Goal: Information Seeking & Learning: Learn about a topic

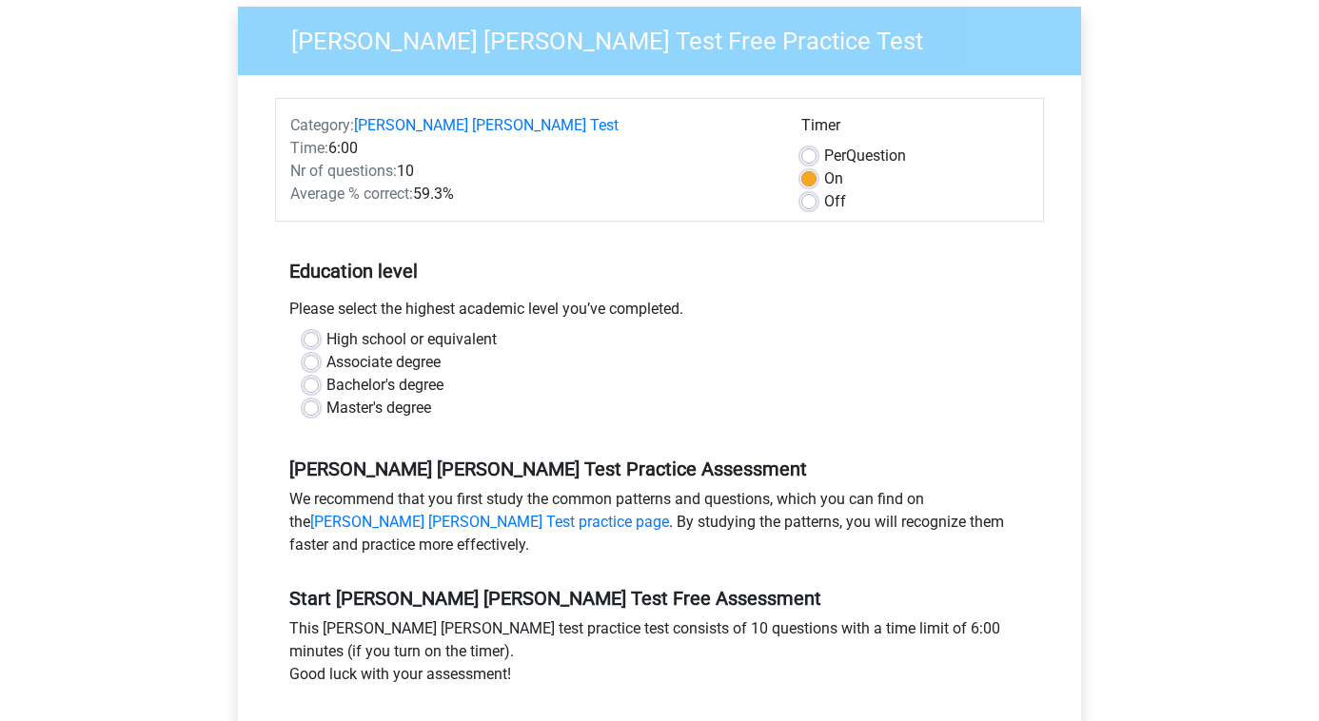
scroll to position [333, 0]
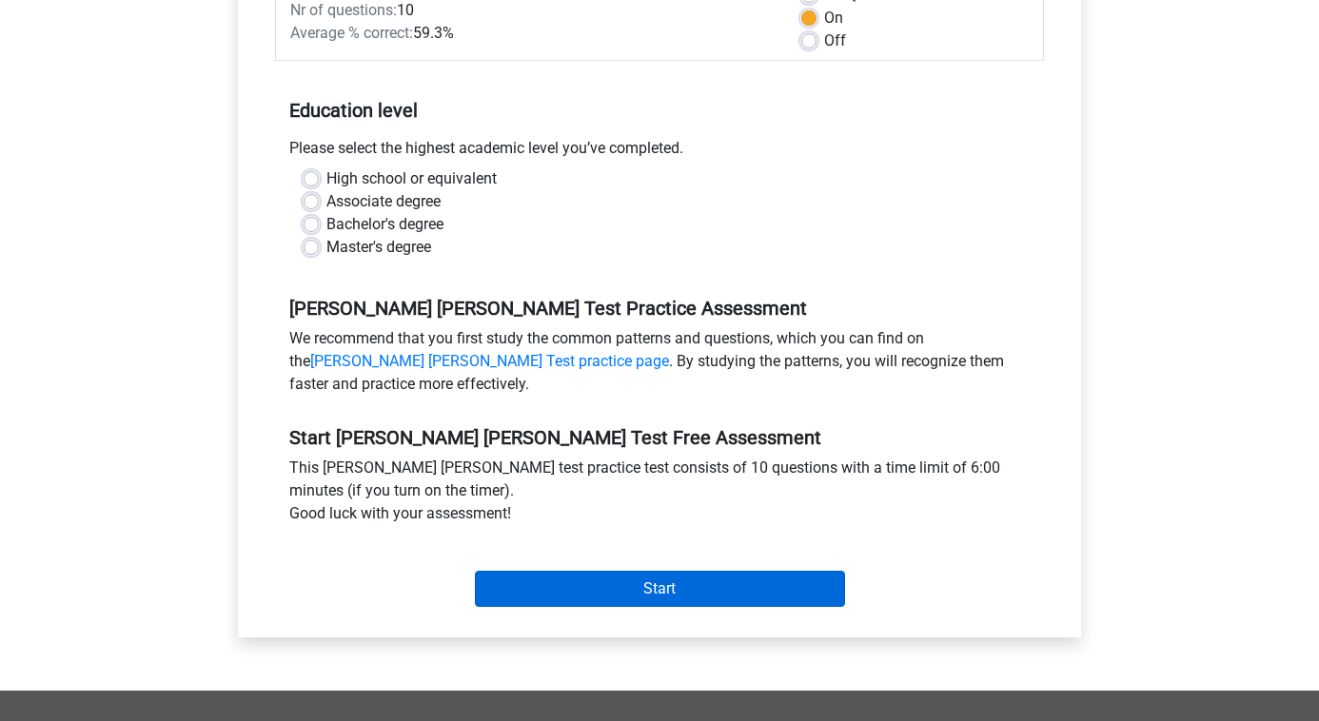
click at [510, 571] on input "Start" at bounding box center [660, 589] width 370 height 36
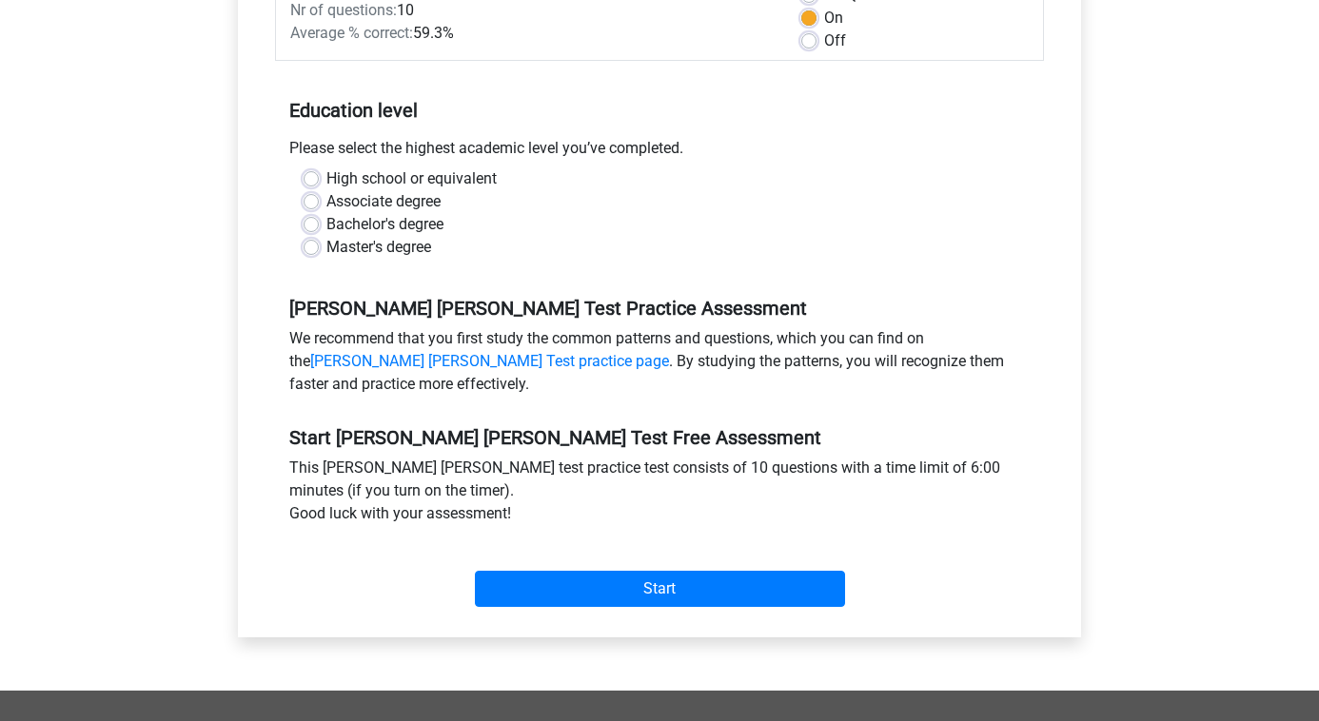
click at [309, 168] on div "High school or equivalent" at bounding box center [660, 179] width 712 height 23
click at [326, 168] on label "High school or equivalent" at bounding box center [411, 179] width 170 height 23
click at [307, 168] on input "High school or equivalent" at bounding box center [311, 177] width 15 height 19
radio input "true"
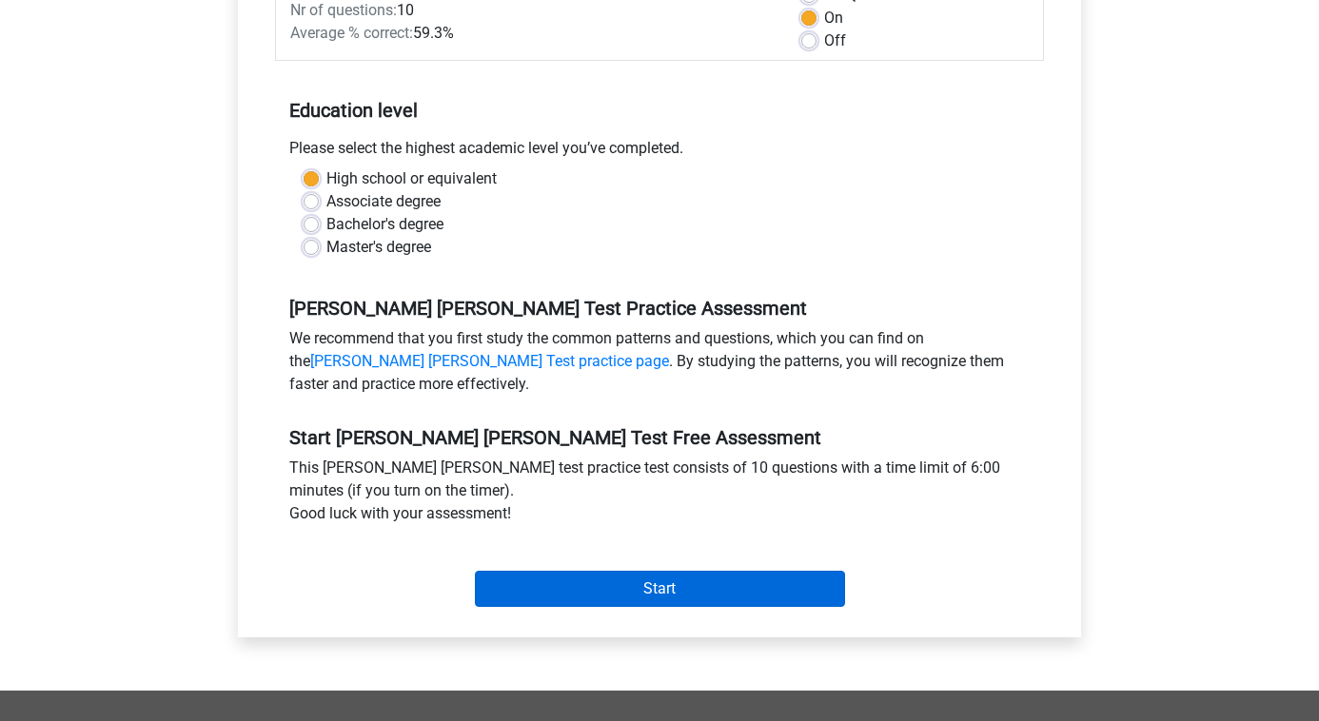
click at [563, 571] on input "Start" at bounding box center [660, 589] width 370 height 36
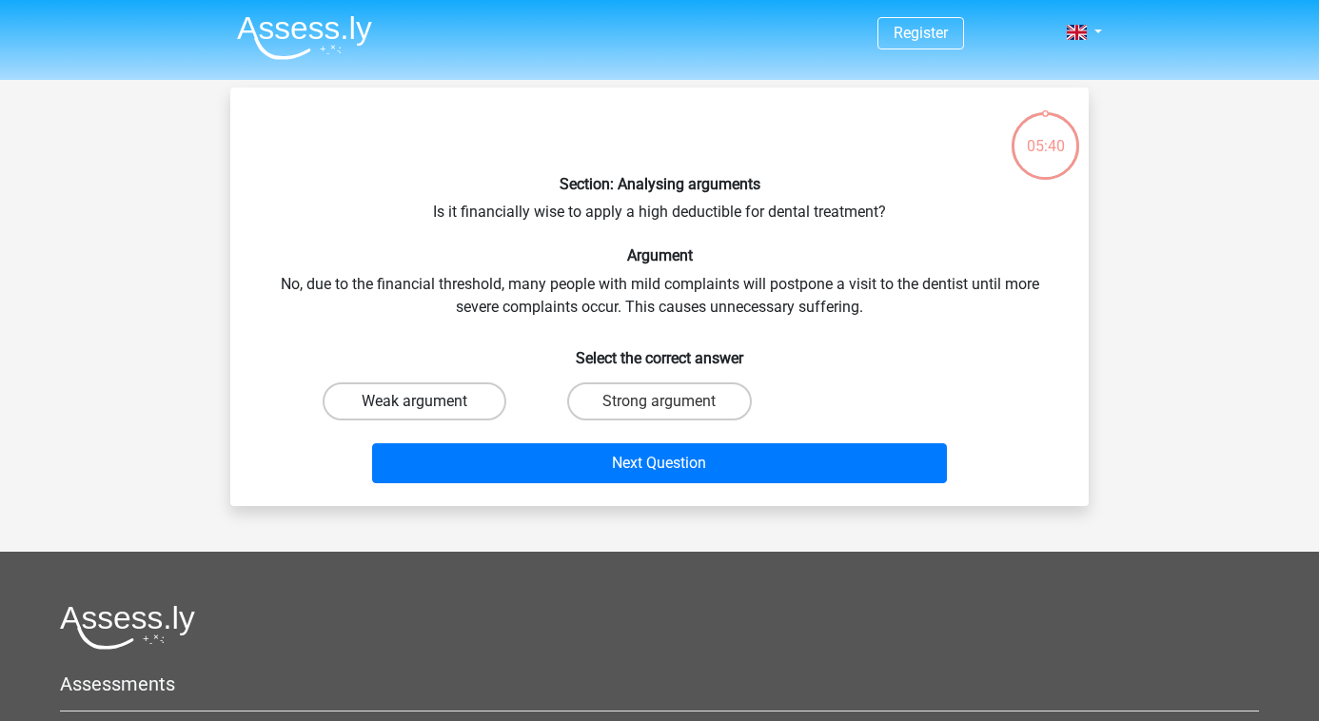
click at [470, 392] on label "Weak argument" at bounding box center [415, 402] width 184 height 38
click at [427, 402] on input "Weak argument" at bounding box center [421, 408] width 12 height 12
radio input "true"
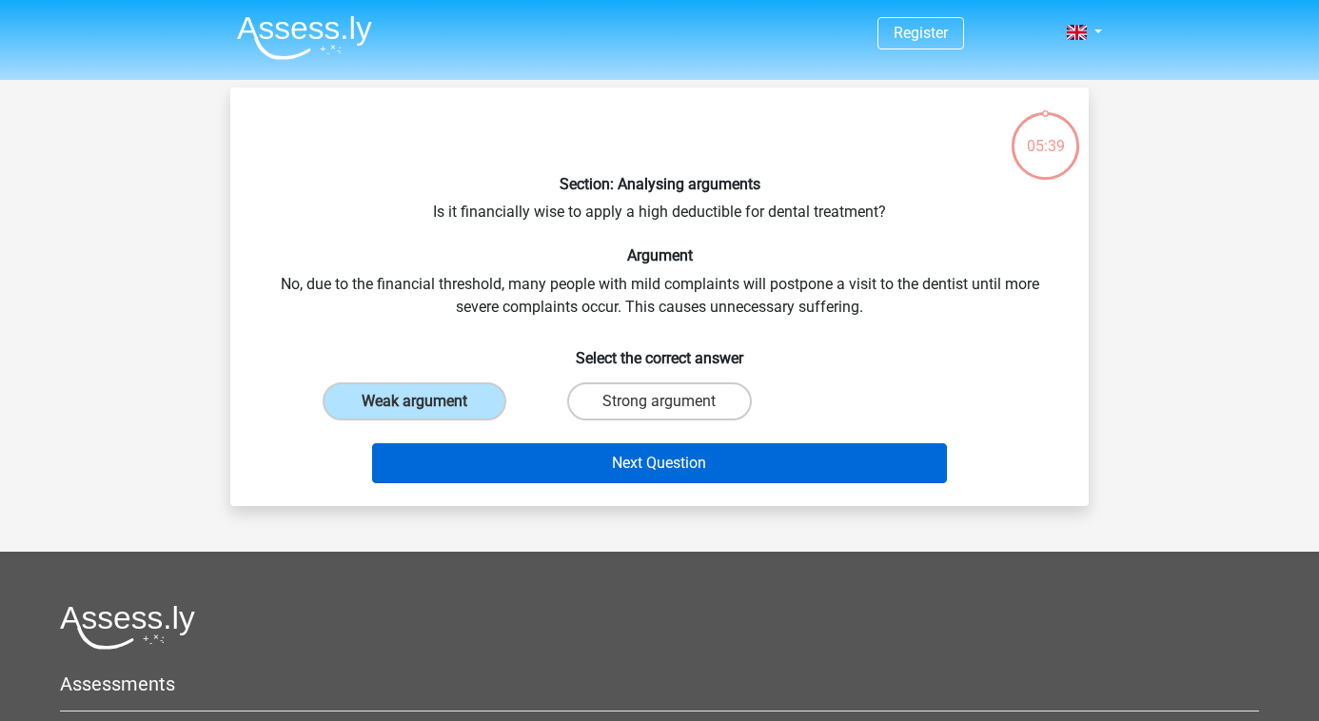
click at [582, 452] on button "Next Question" at bounding box center [660, 464] width 576 height 40
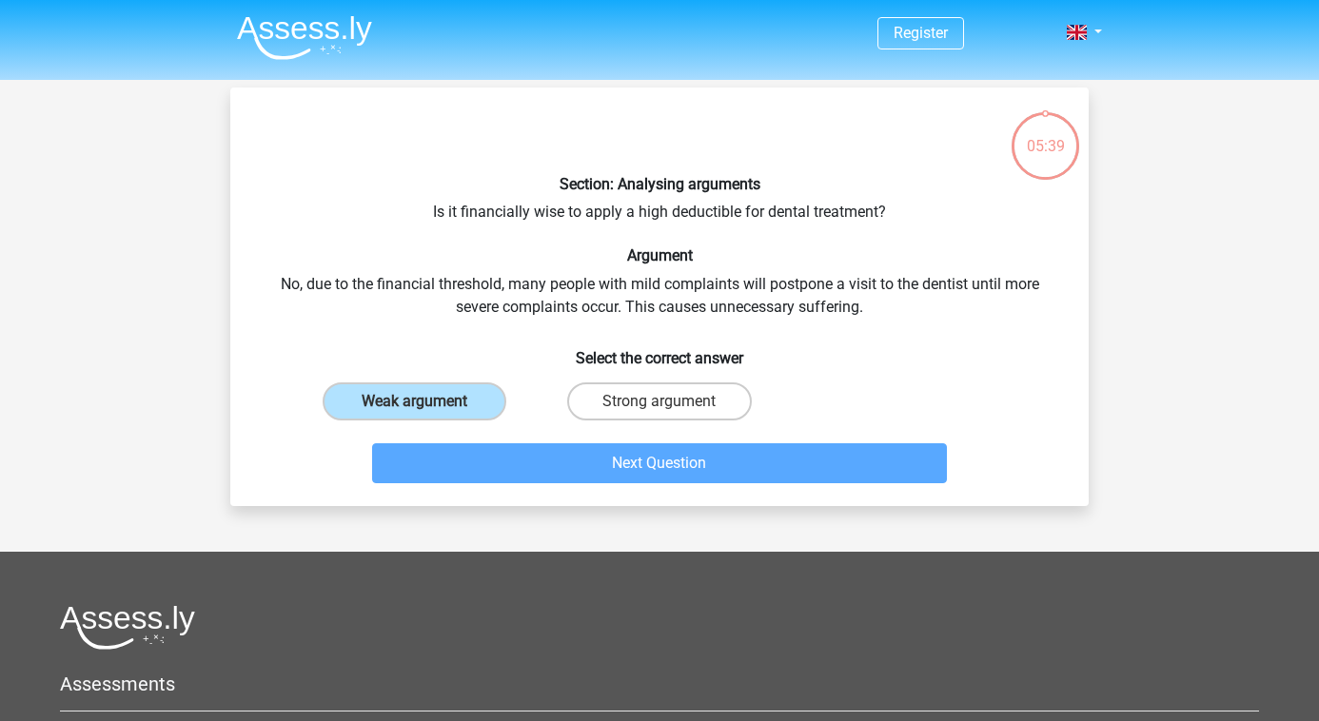
scroll to position [88, 0]
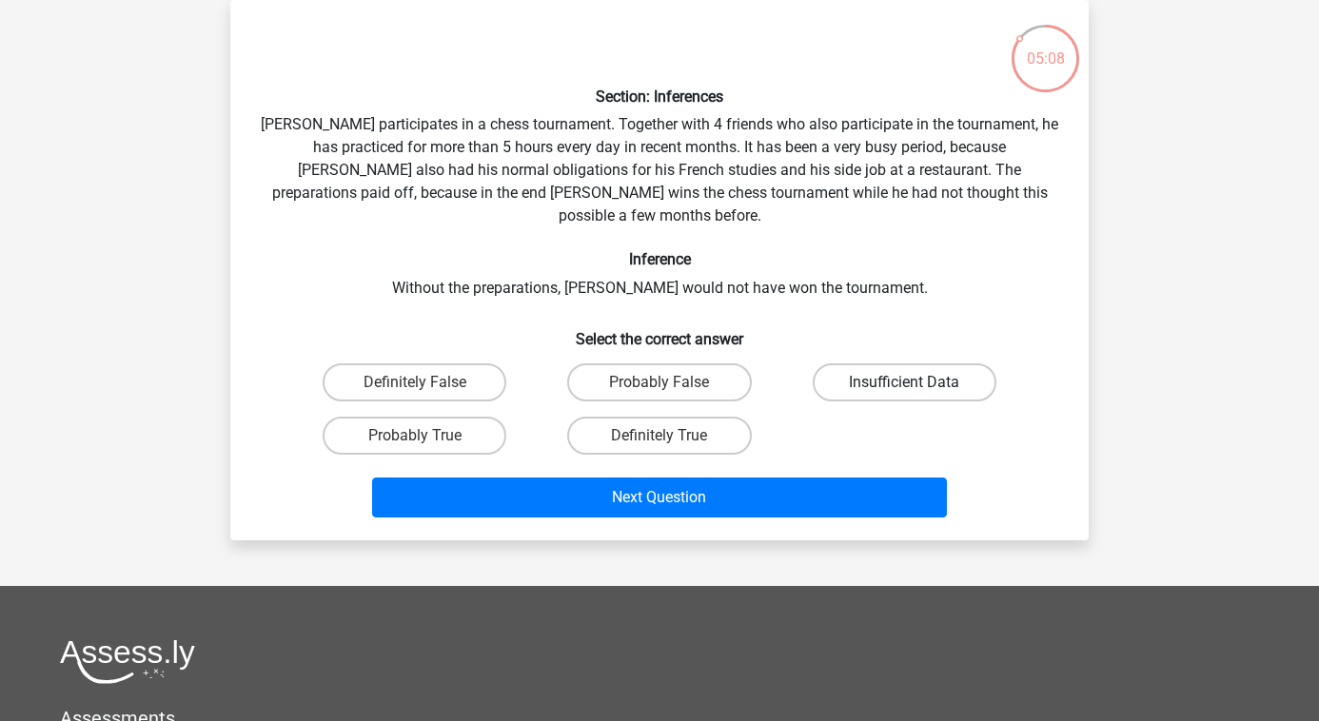
click at [838, 366] on label "Insufficient Data" at bounding box center [905, 383] width 184 height 38
click at [904, 383] on input "Insufficient Data" at bounding box center [910, 389] width 12 height 12
radio input "true"
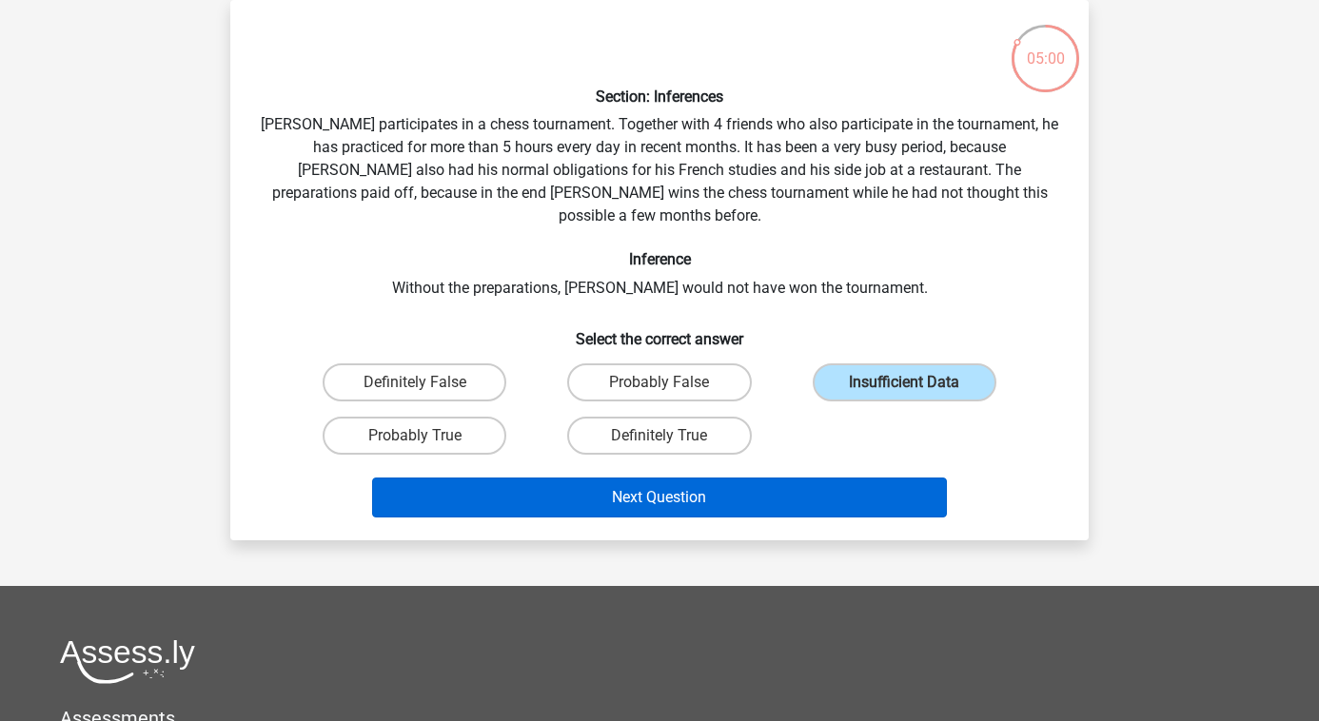
click at [831, 478] on button "Next Question" at bounding box center [660, 498] width 576 height 40
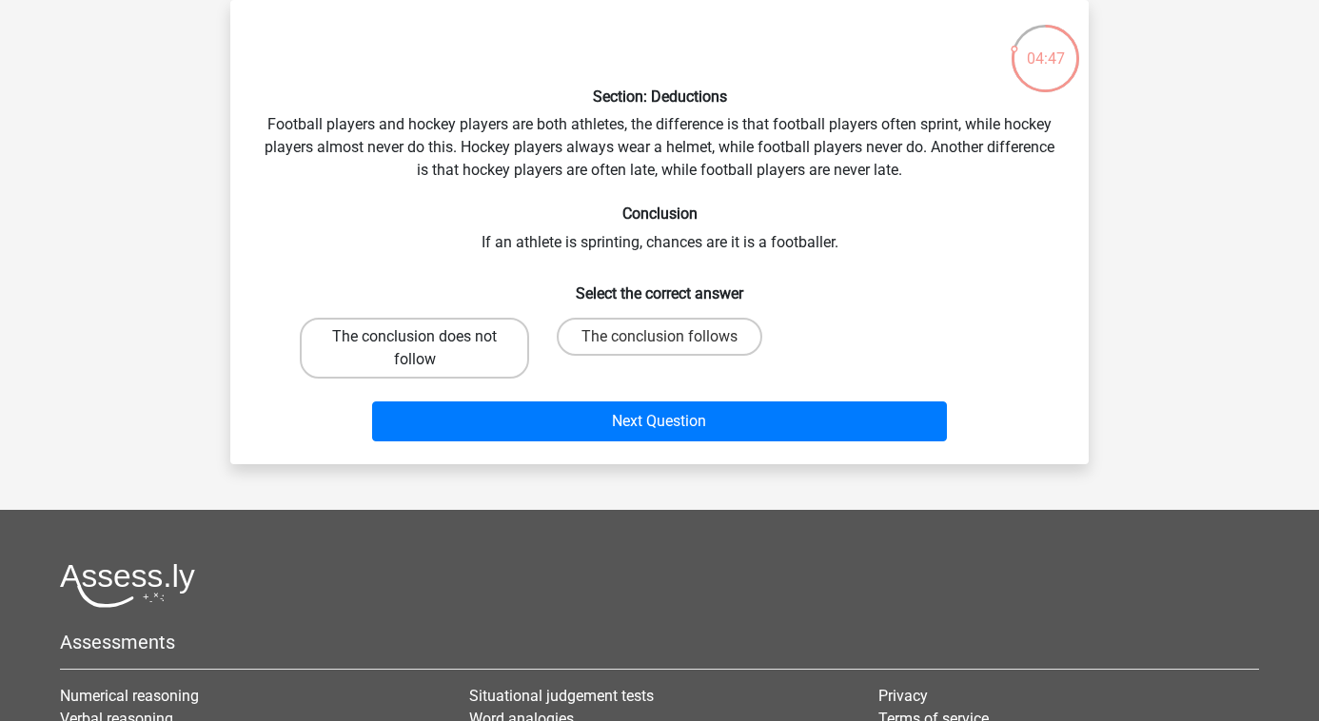
click at [502, 325] on label "The conclusion does not follow" at bounding box center [414, 348] width 229 height 61
click at [427, 337] on input "The conclusion does not follow" at bounding box center [421, 343] width 12 height 12
radio input "true"
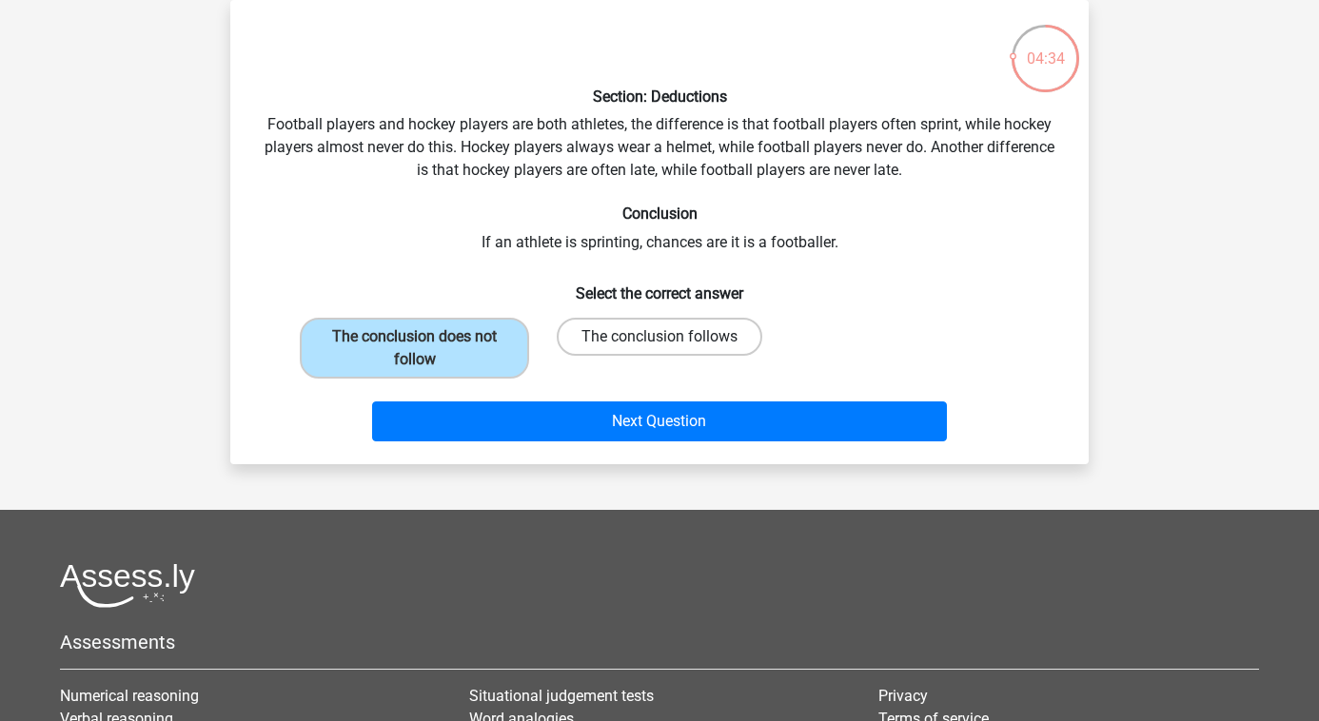
click at [632, 339] on label "The conclusion follows" at bounding box center [660, 337] width 206 height 38
click at [660, 339] on input "The conclusion follows" at bounding box center [666, 343] width 12 height 12
radio input "true"
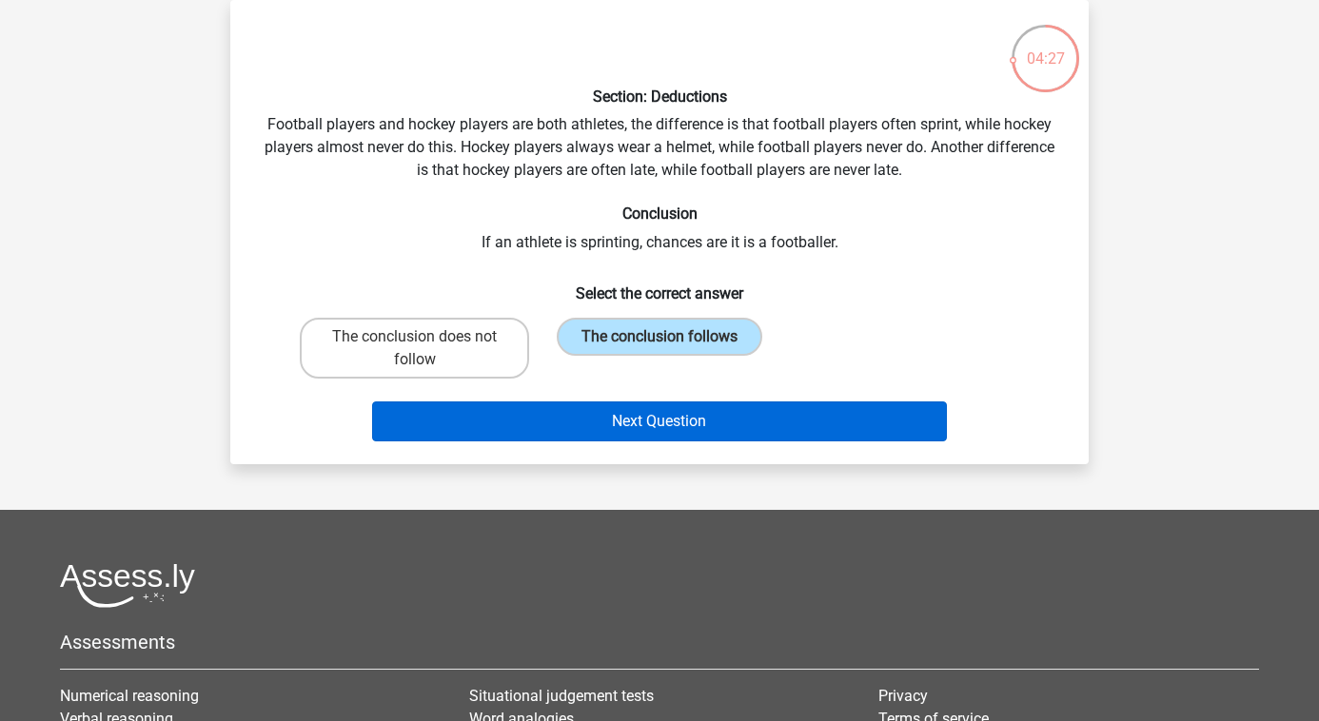
click at [647, 429] on button "Next Question" at bounding box center [660, 422] width 576 height 40
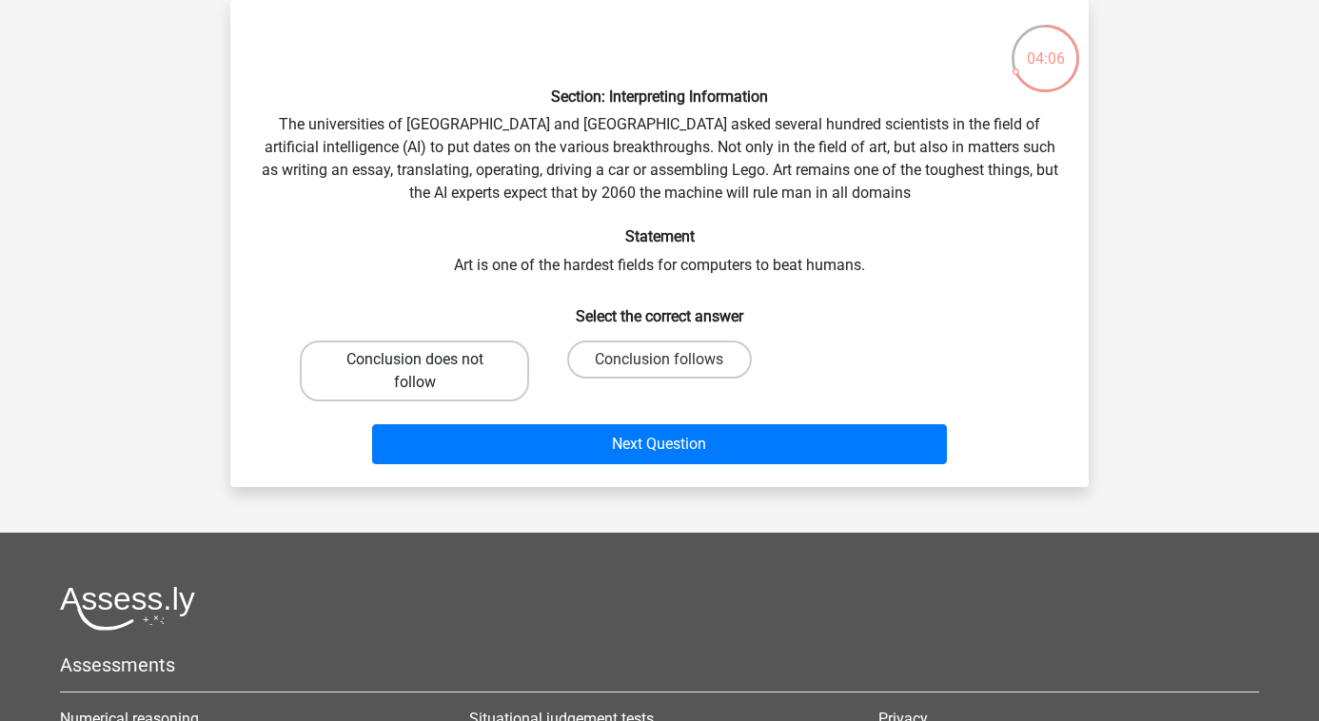
click at [512, 361] on label "Conclusion does not follow" at bounding box center [414, 371] width 229 height 61
click at [427, 361] on input "Conclusion does not follow" at bounding box center [421, 366] width 12 height 12
radio input "true"
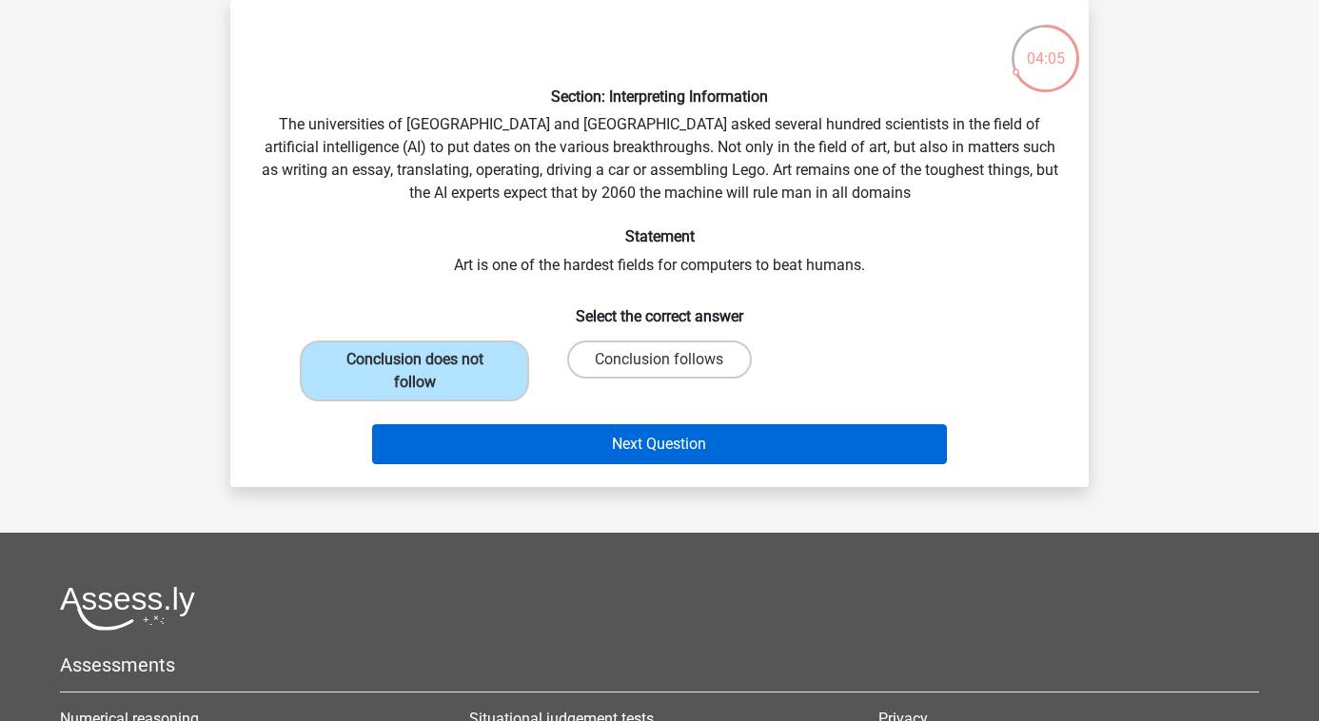
click at [629, 444] on button "Next Question" at bounding box center [660, 444] width 576 height 40
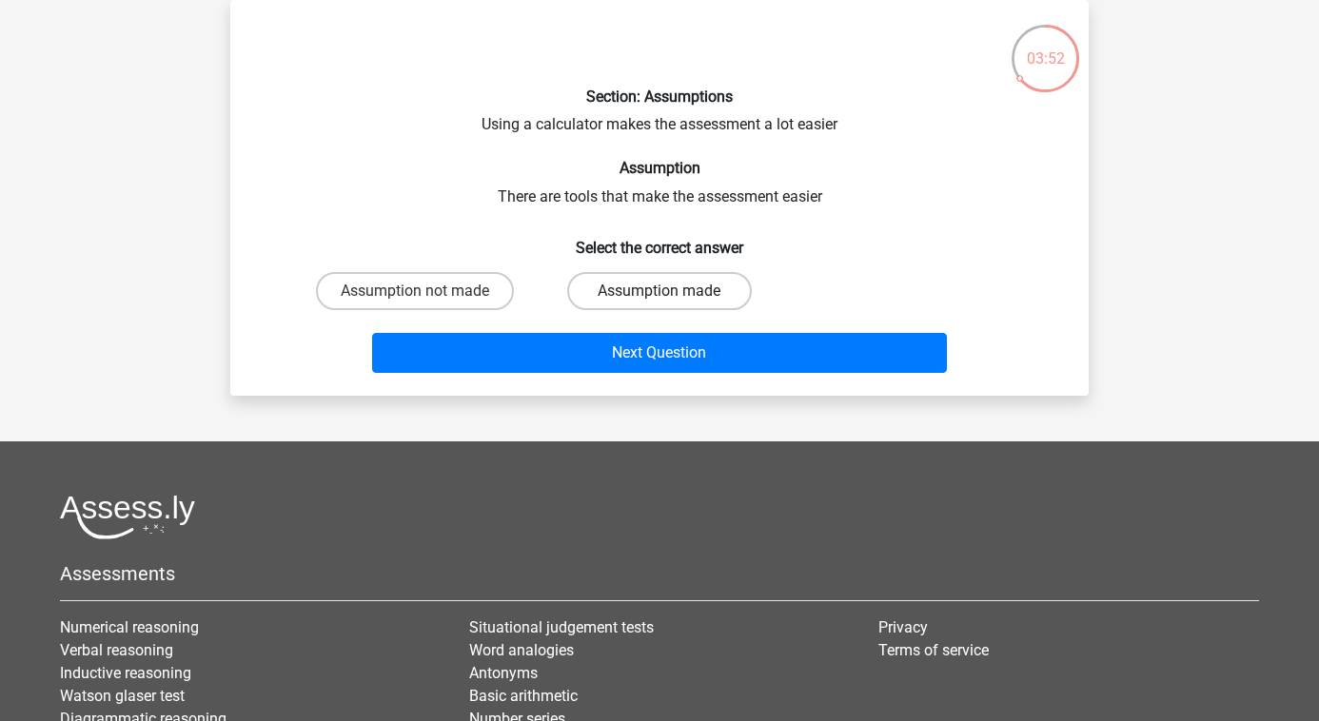
click at [651, 282] on label "Assumption made" at bounding box center [659, 291] width 184 height 38
click at [660, 291] on input "Assumption made" at bounding box center [666, 297] width 12 height 12
radio input "true"
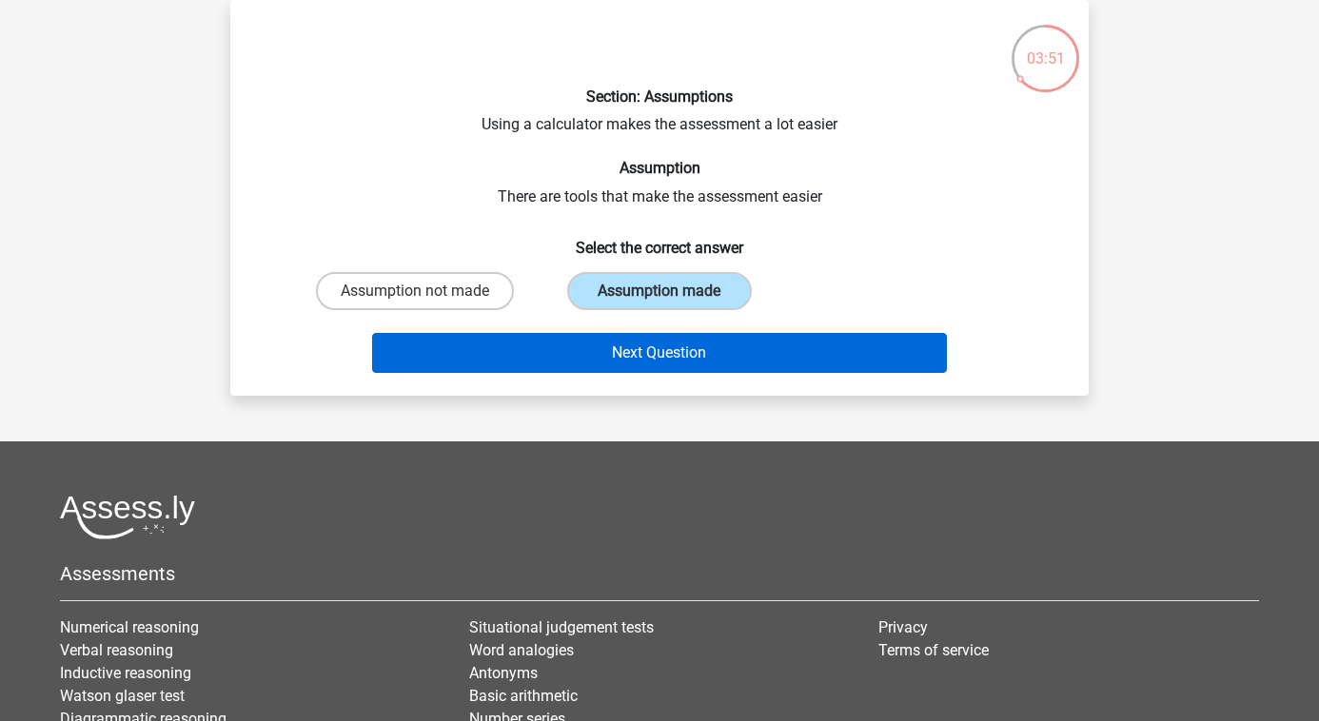
click at [653, 345] on button "Next Question" at bounding box center [660, 353] width 576 height 40
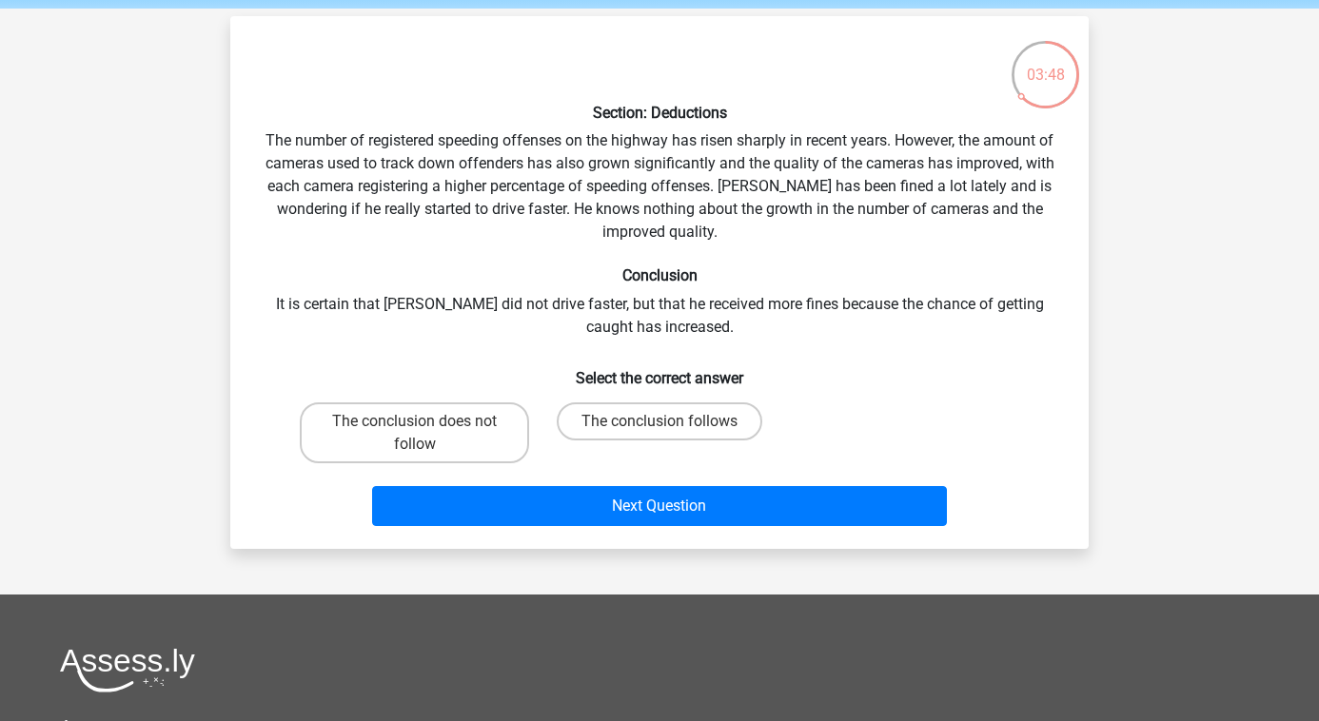
scroll to position [69, 0]
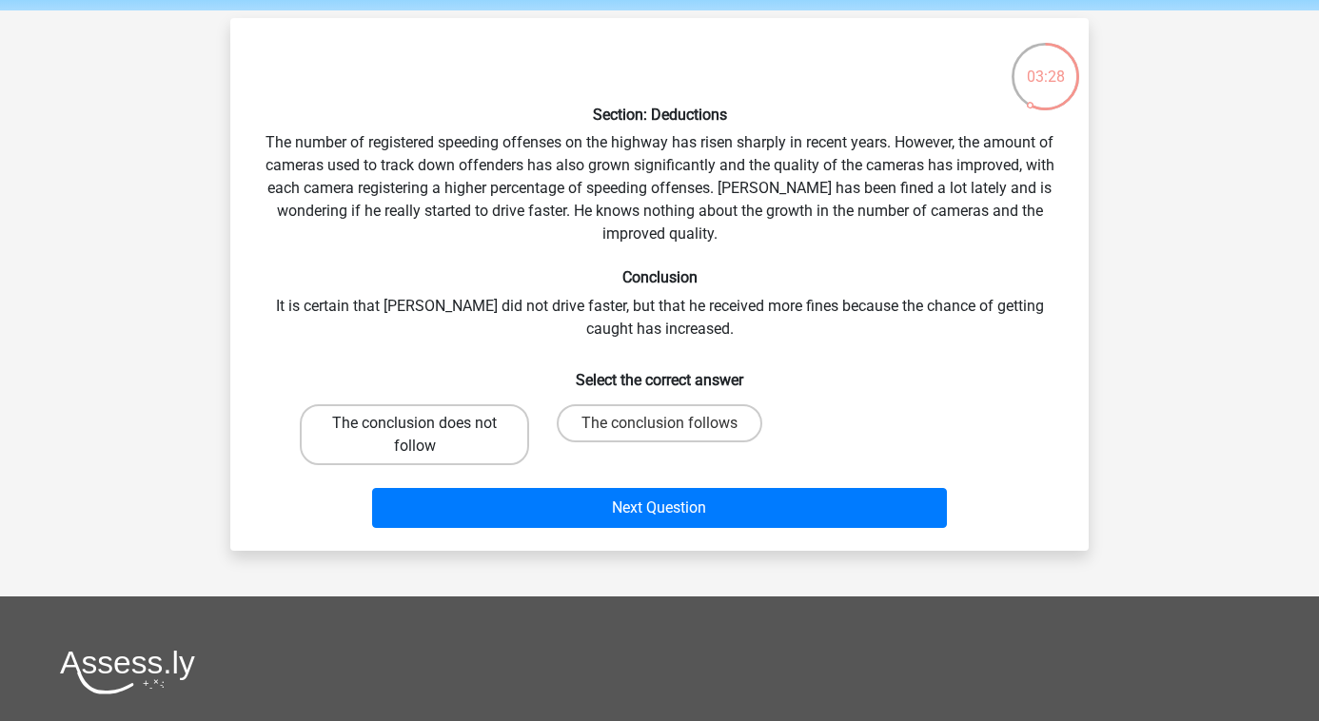
click at [426, 451] on label "The conclusion does not follow" at bounding box center [414, 434] width 229 height 61
click at [426, 436] on input "The conclusion does not follow" at bounding box center [421, 430] width 12 height 12
radio input "true"
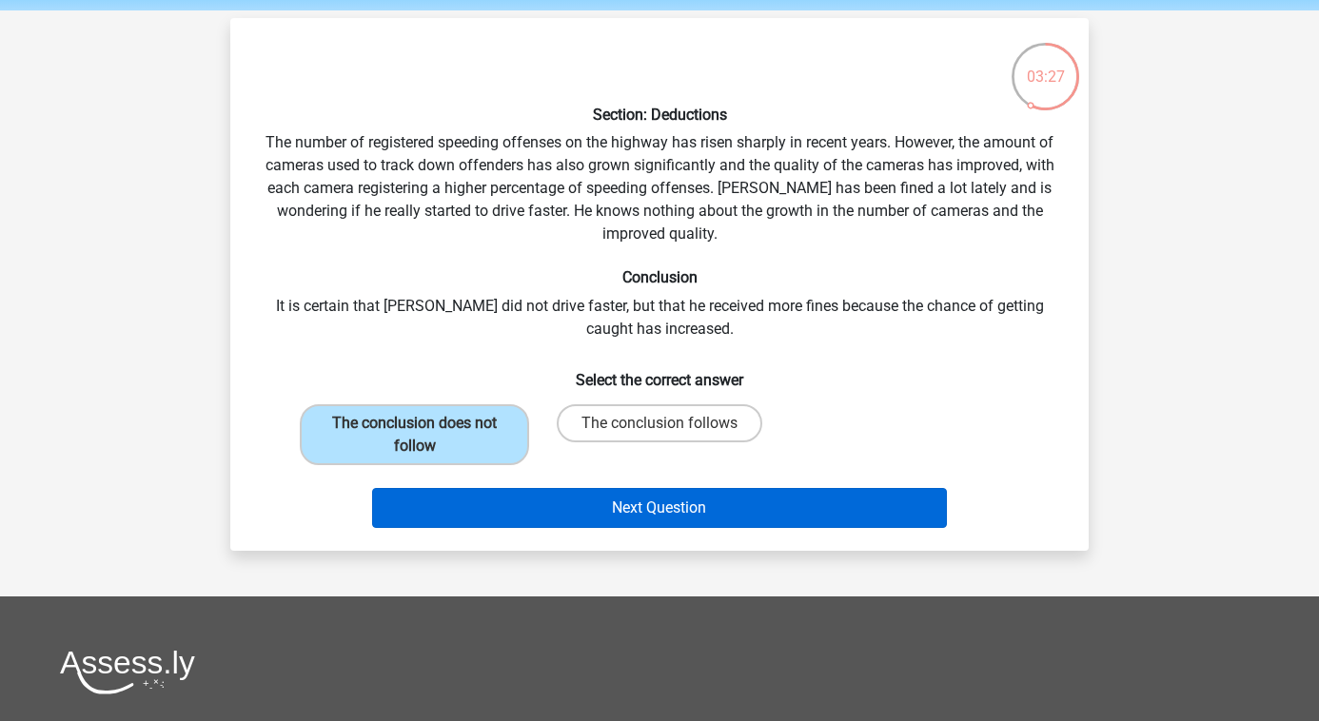
click at [508, 515] on button "Next Question" at bounding box center [660, 508] width 576 height 40
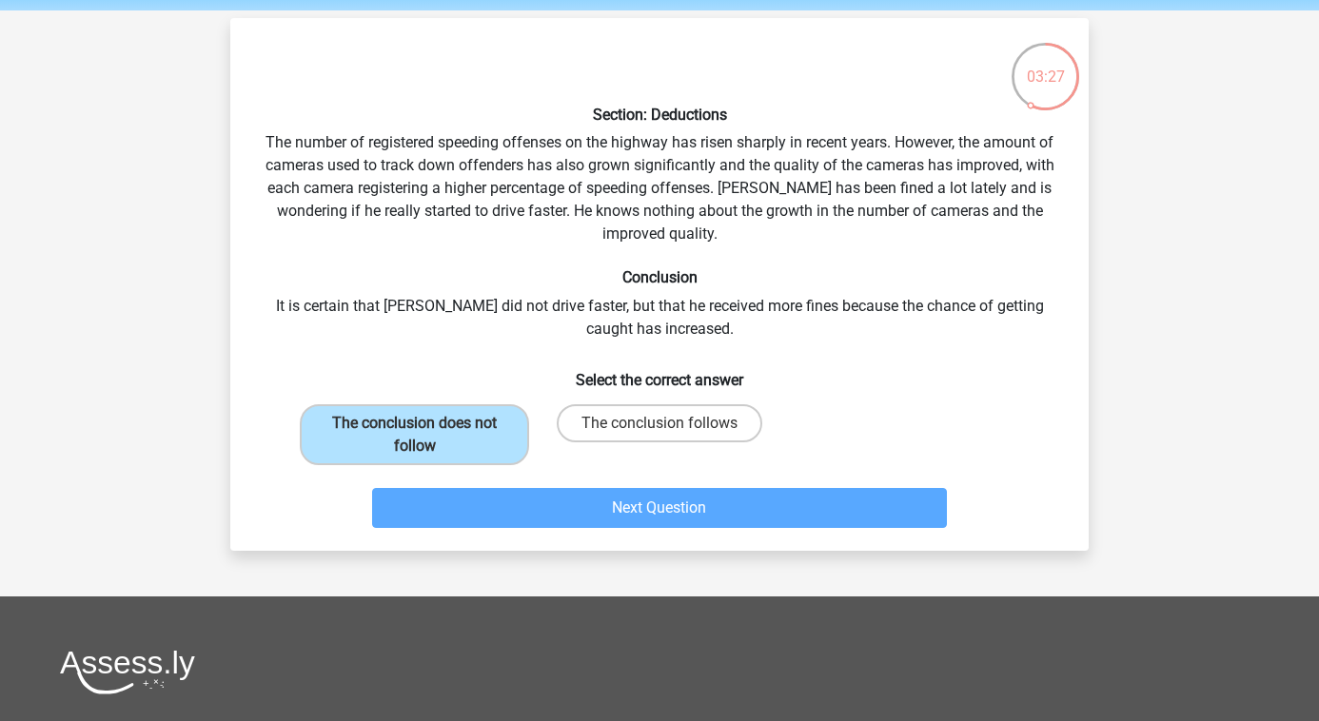
scroll to position [88, 0]
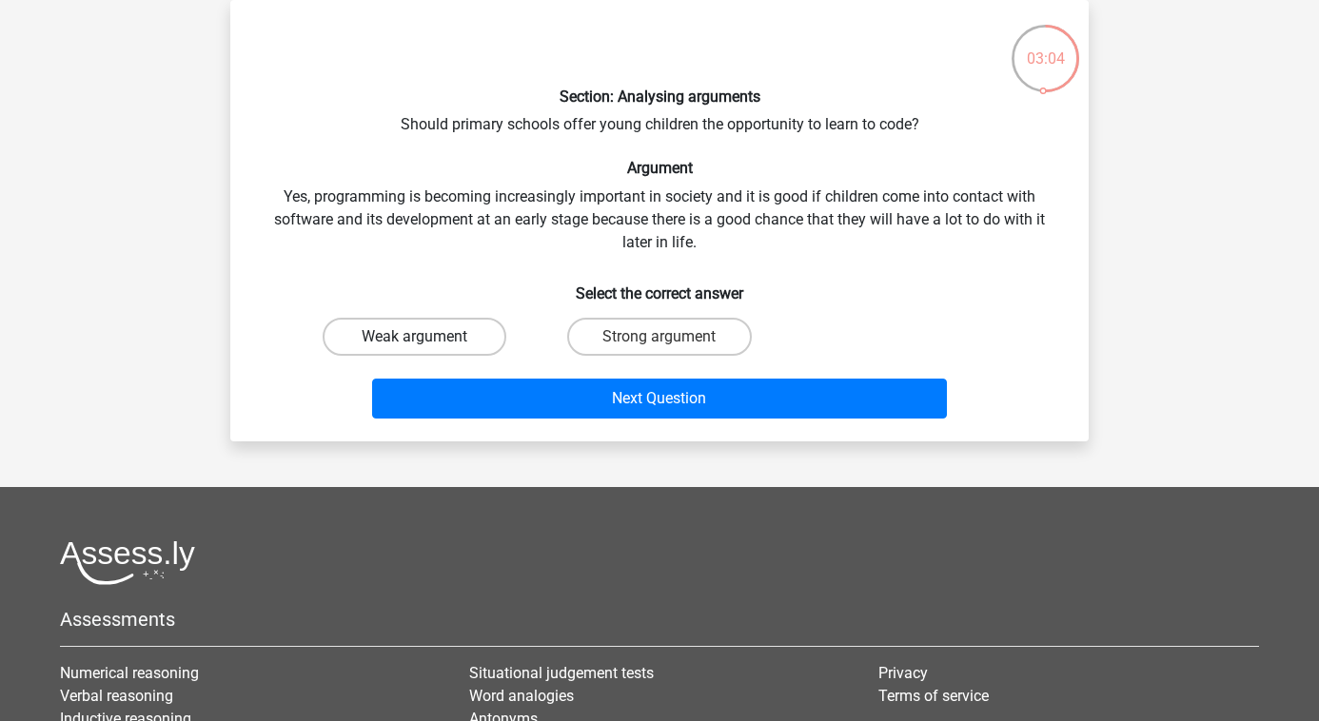
click at [442, 333] on label "Weak argument" at bounding box center [415, 337] width 184 height 38
click at [427, 337] on input "Weak argument" at bounding box center [421, 343] width 12 height 12
radio input "true"
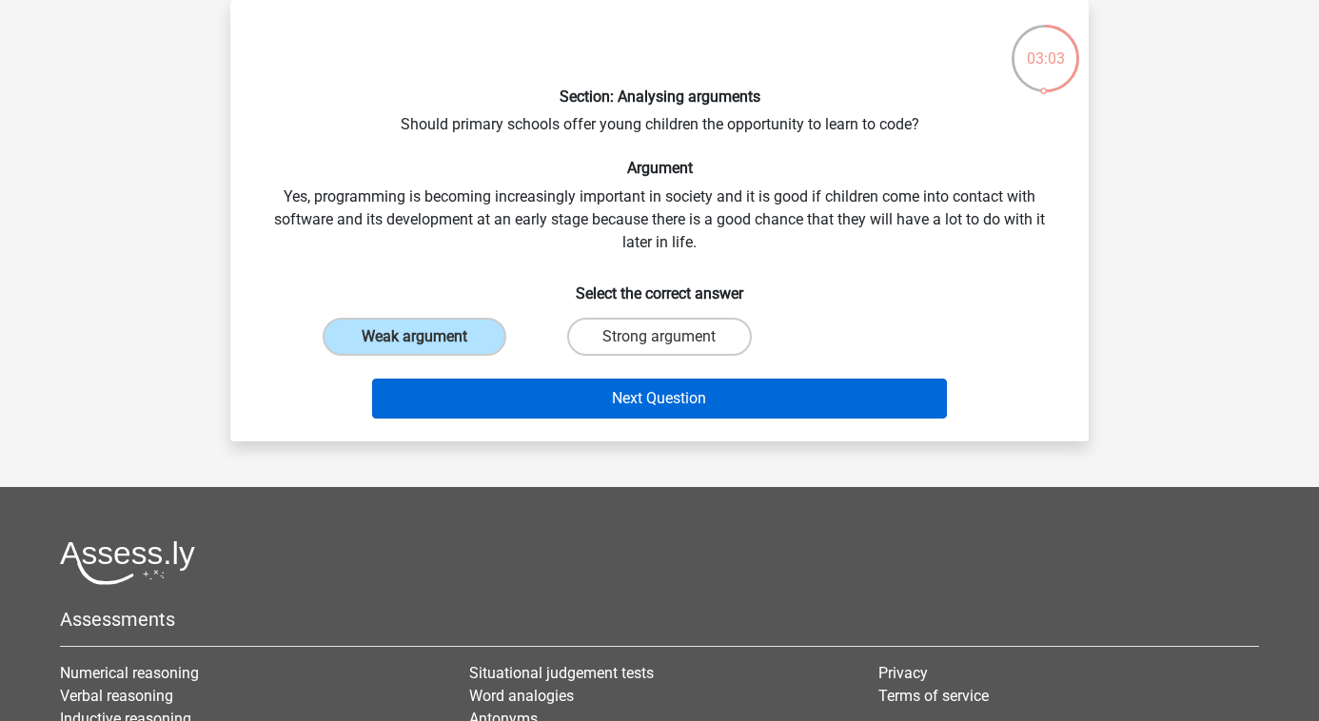
click at [499, 410] on button "Next Question" at bounding box center [660, 399] width 576 height 40
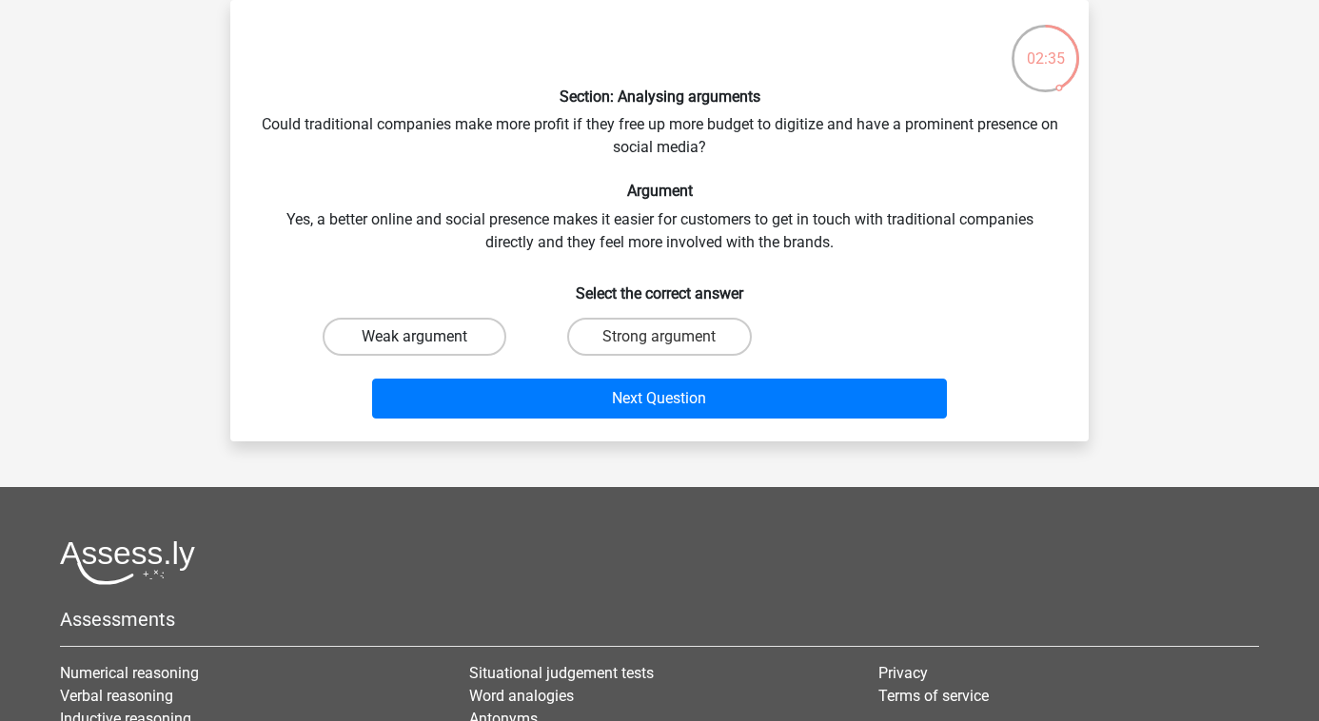
click at [481, 338] on label "Weak argument" at bounding box center [415, 337] width 184 height 38
click at [427, 338] on input "Weak argument" at bounding box center [421, 343] width 12 height 12
radio input "true"
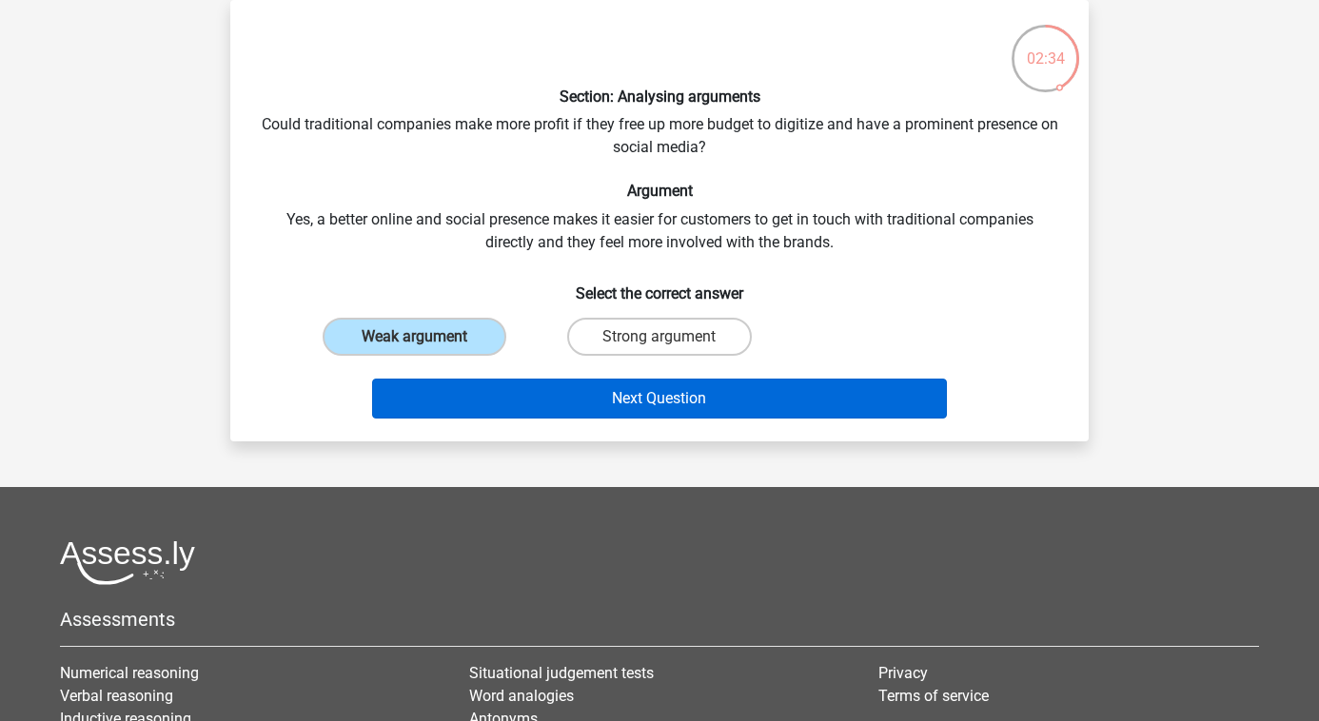
click at [522, 392] on button "Next Question" at bounding box center [660, 399] width 576 height 40
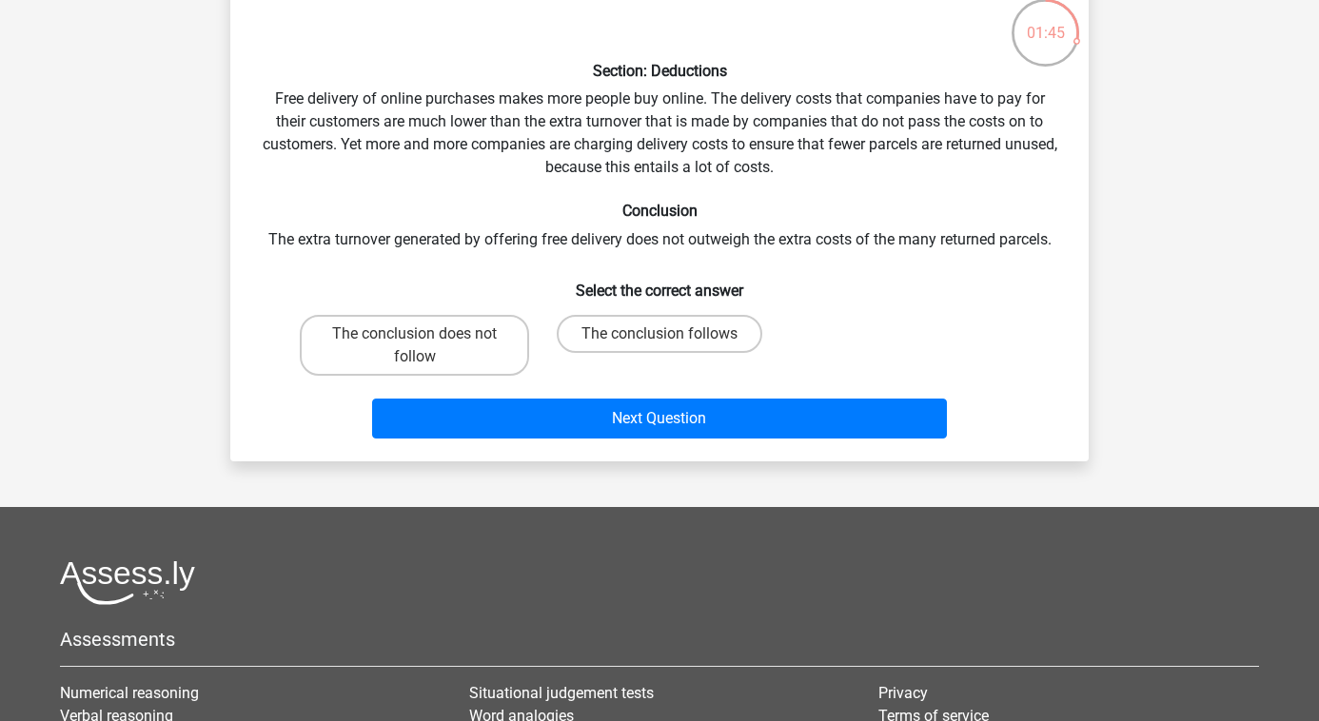
scroll to position [118, 0]
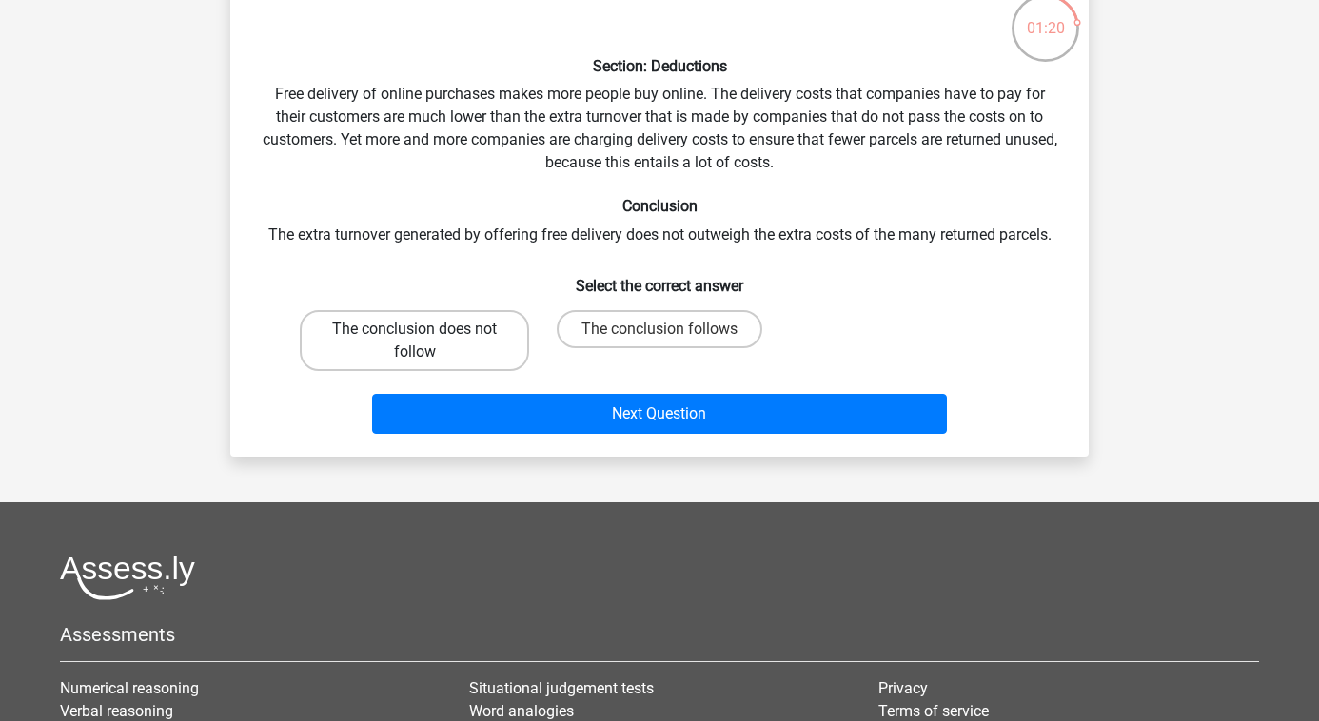
click at [488, 358] on label "The conclusion does not follow" at bounding box center [414, 340] width 229 height 61
click at [427, 342] on input "The conclusion does not follow" at bounding box center [421, 335] width 12 height 12
radio input "true"
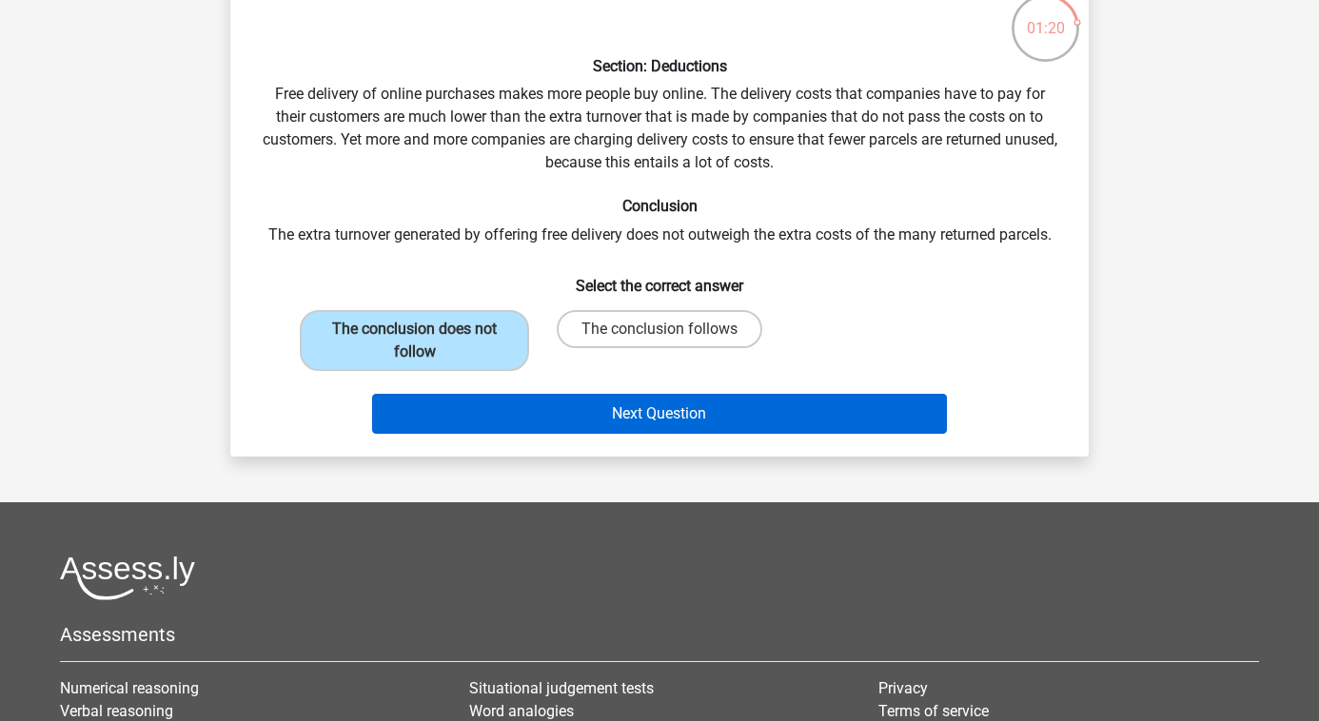
click at [515, 411] on button "Next Question" at bounding box center [660, 414] width 576 height 40
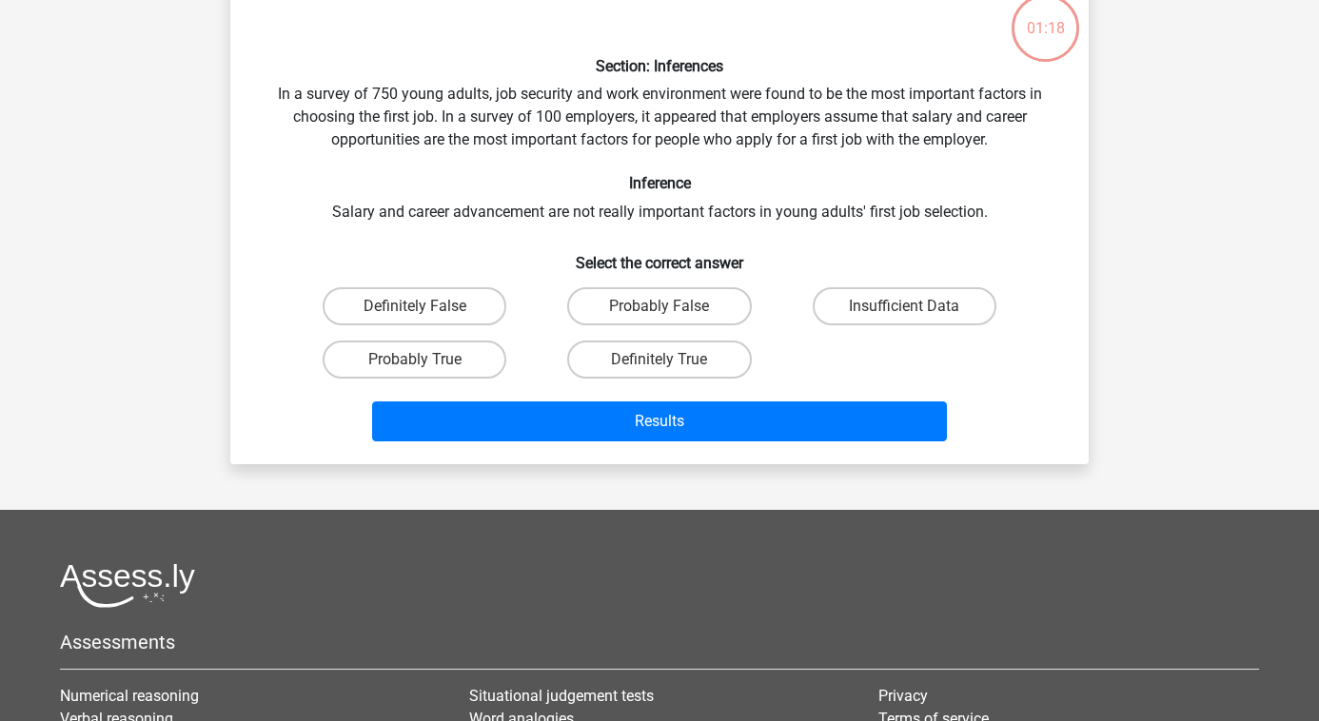
scroll to position [88, 0]
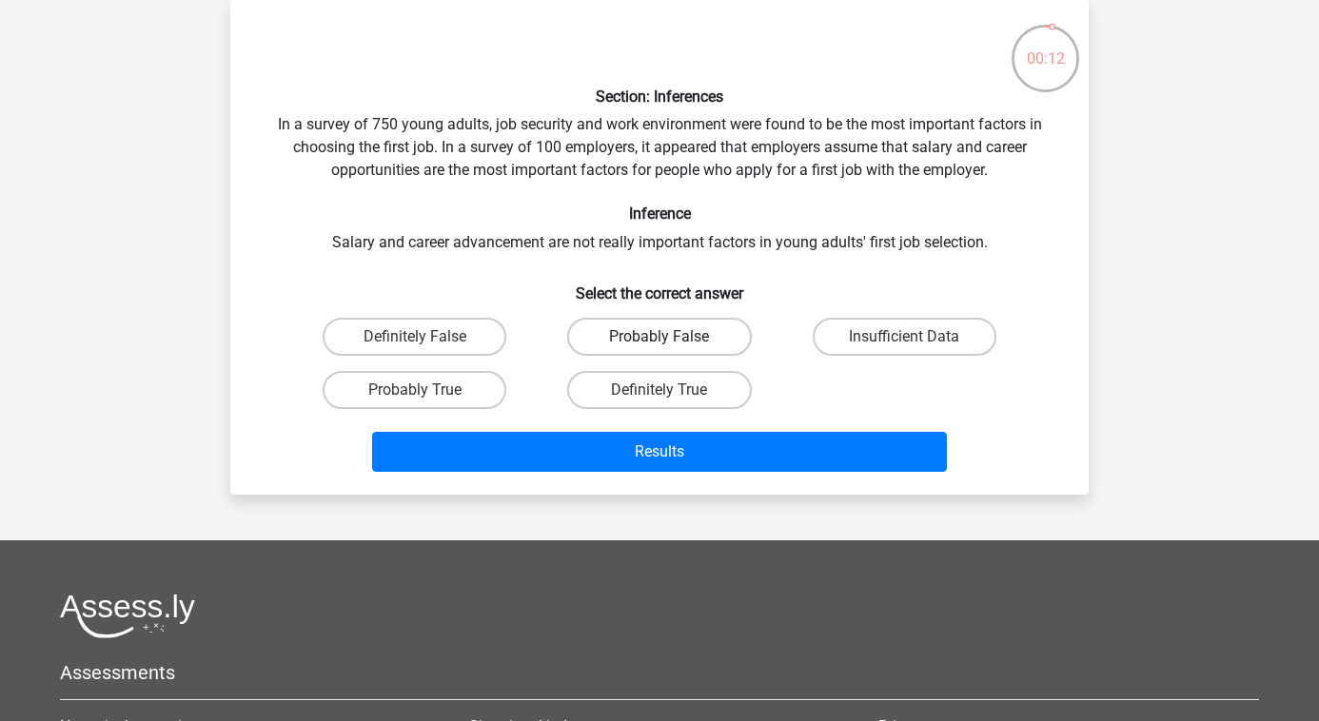
click at [591, 336] on label "Probably False" at bounding box center [659, 337] width 184 height 38
click at [660, 337] on input "Probably False" at bounding box center [666, 343] width 12 height 12
radio input "true"
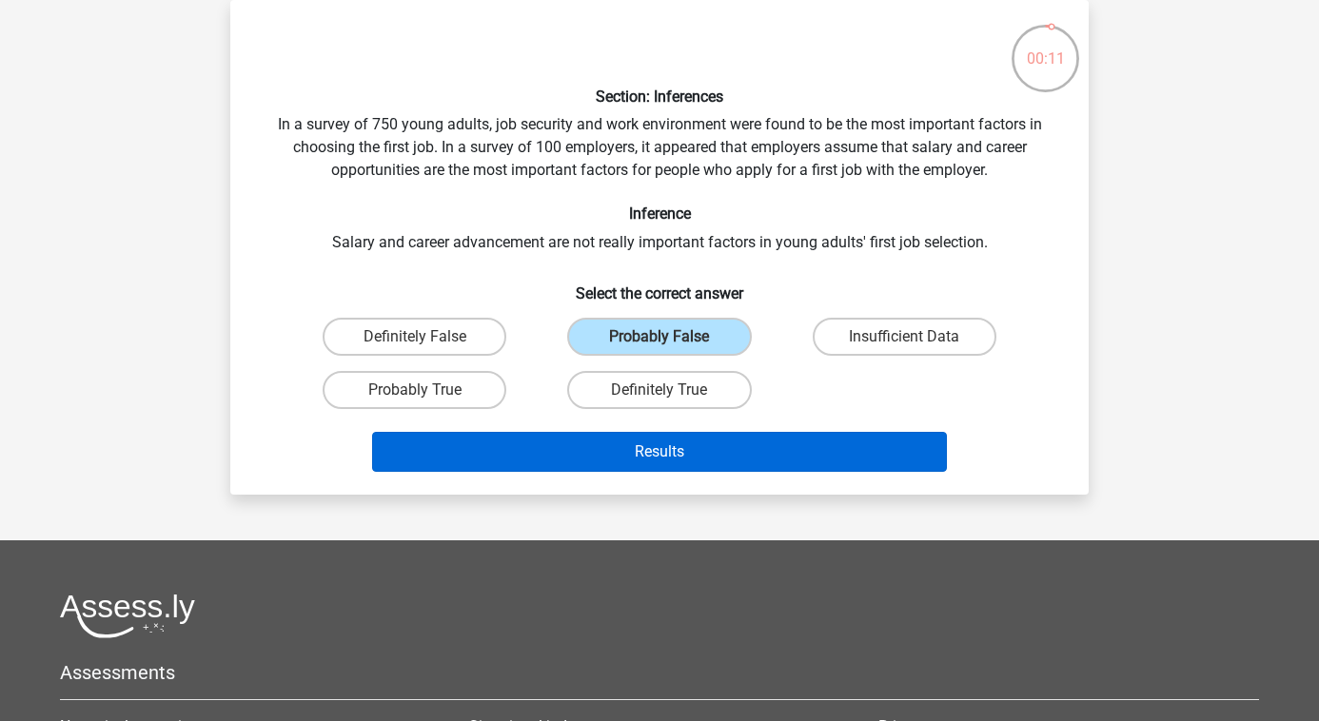
click at [607, 444] on button "Results" at bounding box center [660, 452] width 576 height 40
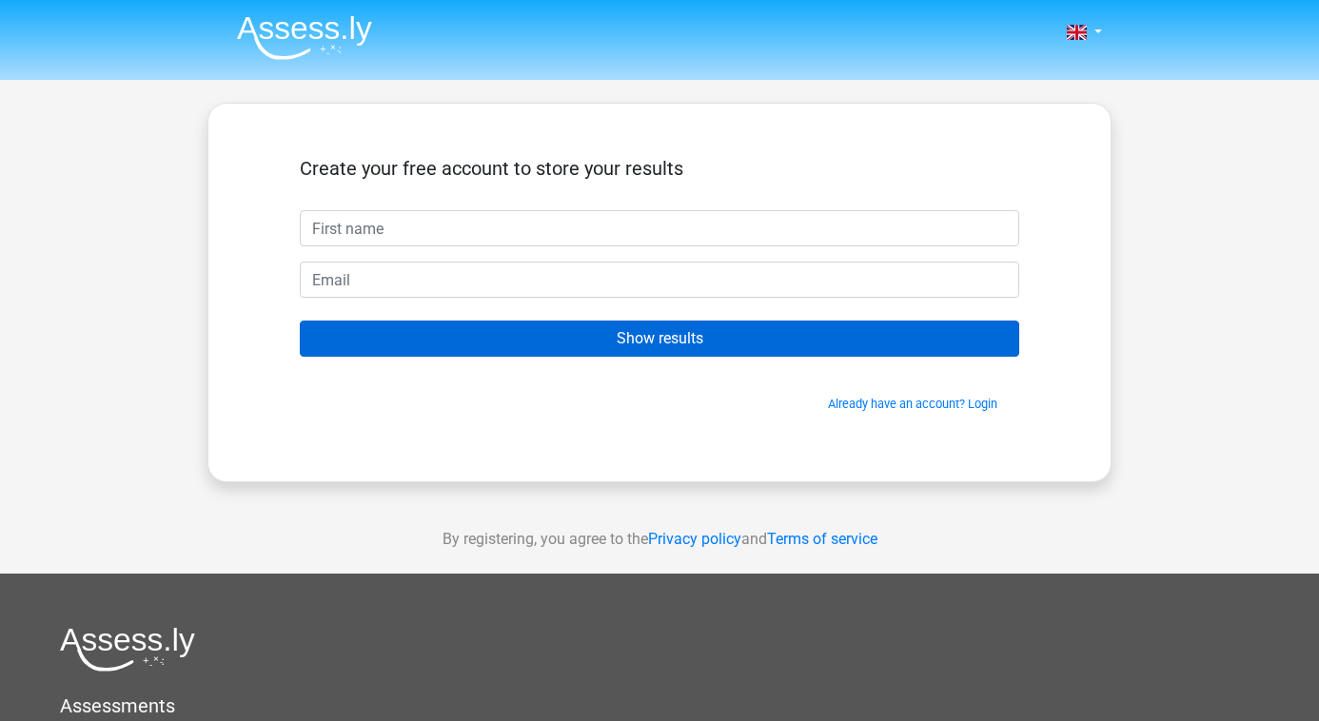
click at [746, 345] on input "Show results" at bounding box center [660, 339] width 720 height 36
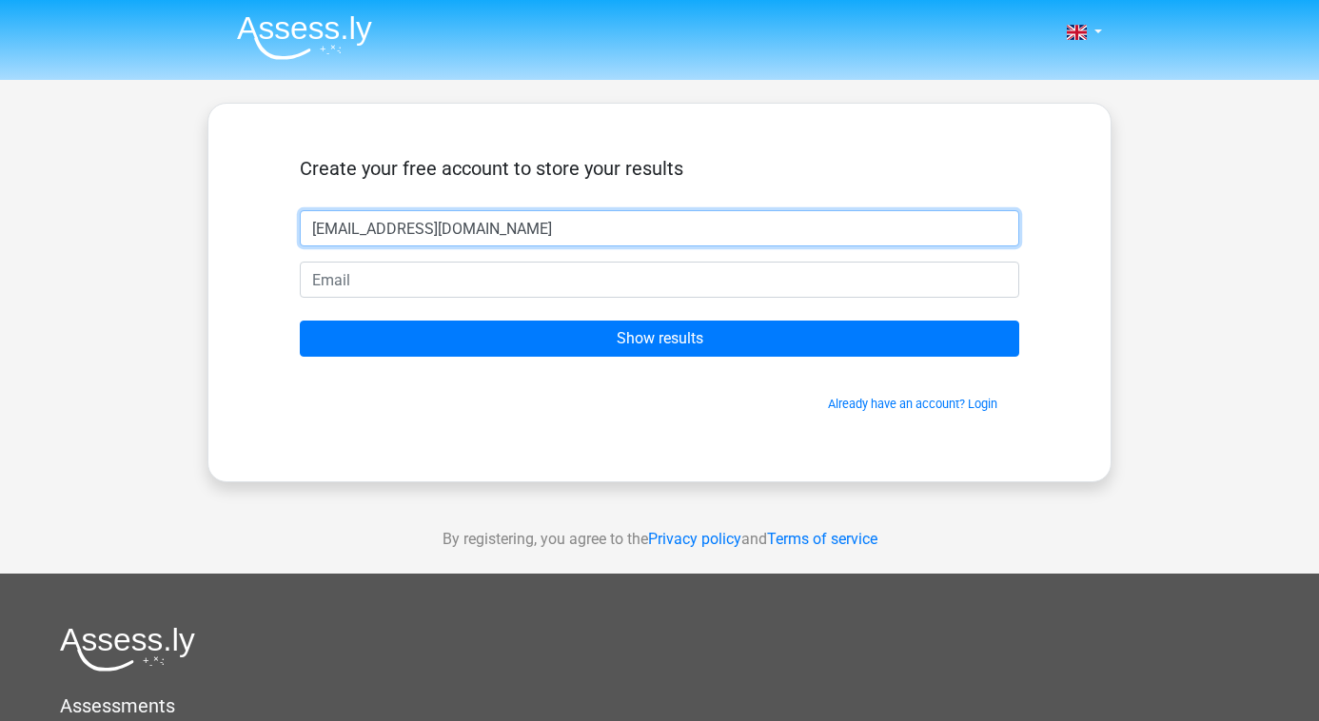
type input "[EMAIL_ADDRESS][DOMAIN_NAME]"
drag, startPoint x: 620, startPoint y: 236, endPoint x: 41, endPoint y: 175, distance: 581.9
click at [41, 175] on div "Nederlands English" at bounding box center [659, 538] width 1319 height 1076
drag, startPoint x: 489, startPoint y: 218, endPoint x: 129, endPoint y: 215, distance: 359.8
click at [130, 216] on div "Nederlands English" at bounding box center [659, 538] width 1319 height 1076
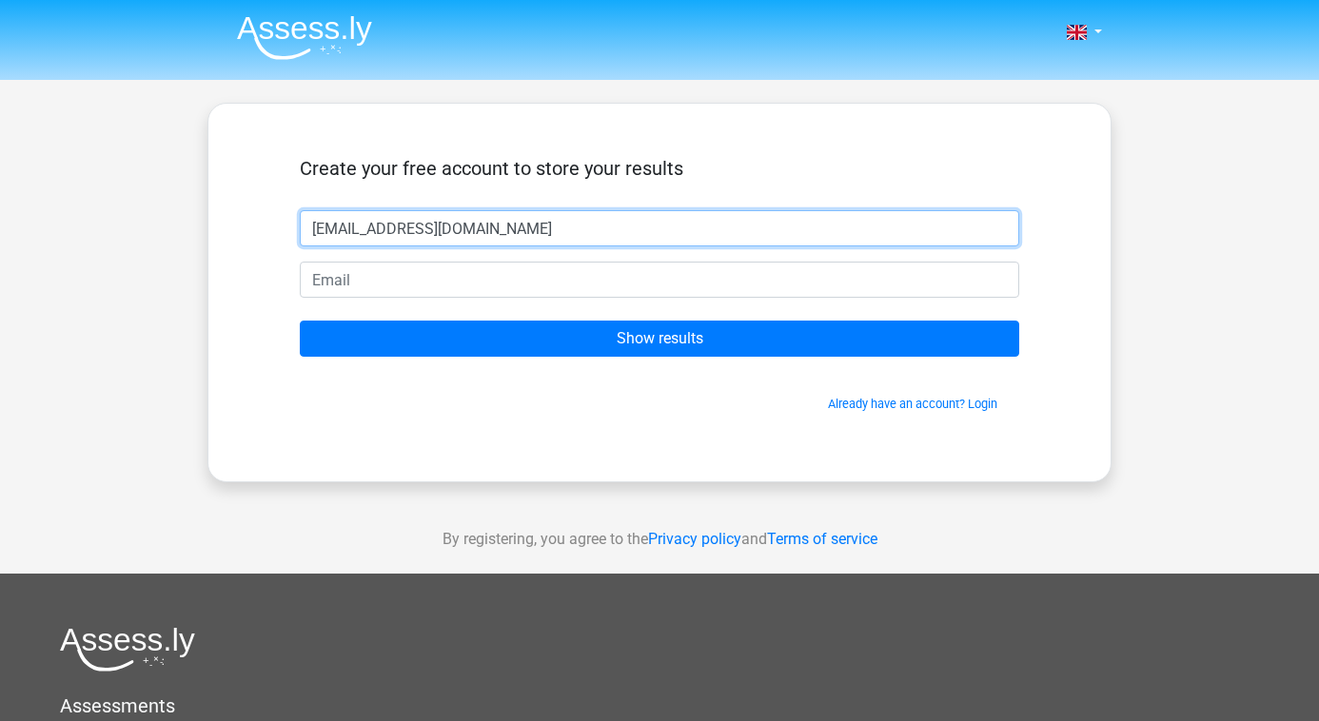
drag, startPoint x: 476, startPoint y: 236, endPoint x: 303, endPoint y: 230, distance: 173.3
click at [303, 231] on input "[EMAIL_ADDRESS][DOMAIN_NAME]" at bounding box center [660, 228] width 720 height 36
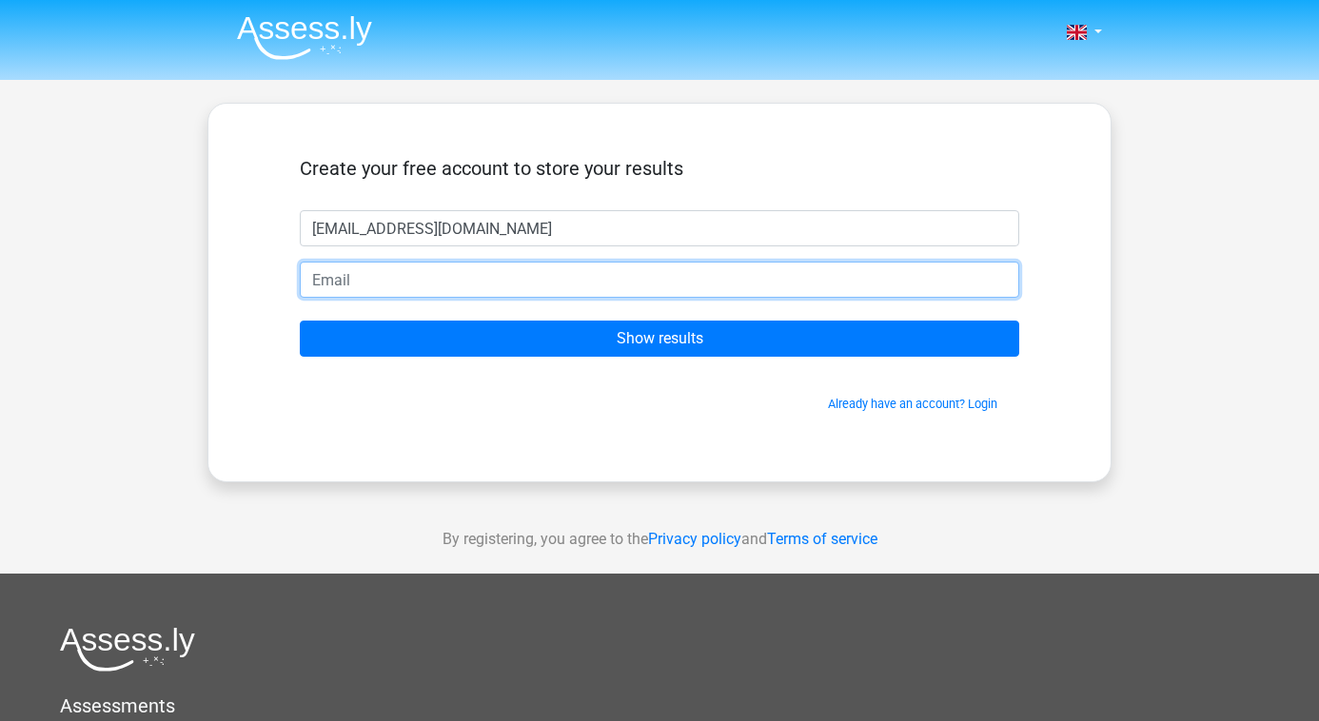
click at [369, 273] on input "email" at bounding box center [660, 280] width 720 height 36
paste input "[EMAIL_ADDRESS][DOMAIN_NAME]"
type input "[EMAIL_ADDRESS][DOMAIN_NAME]"
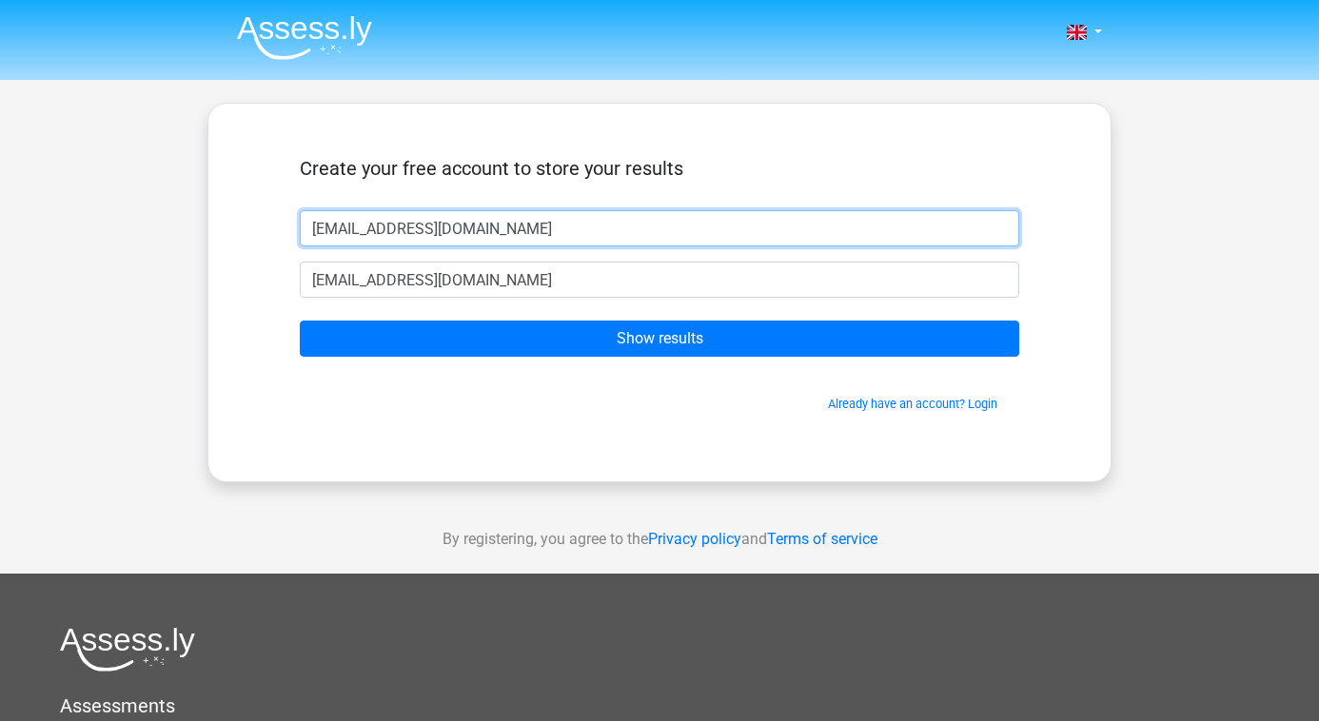
drag, startPoint x: 570, startPoint y: 238, endPoint x: 36, endPoint y: 220, distance: 534.2
click at [36, 220] on div "Nederlands English" at bounding box center [659, 538] width 1319 height 1076
click at [486, 219] on input "[EMAIL_ADDRESS][DOMAIN_NAME]" at bounding box center [660, 228] width 720 height 36
click at [493, 221] on input "[EMAIL_ADDRESS][DOMAIN_NAME]" at bounding box center [660, 228] width 720 height 36
type input "johnjo"
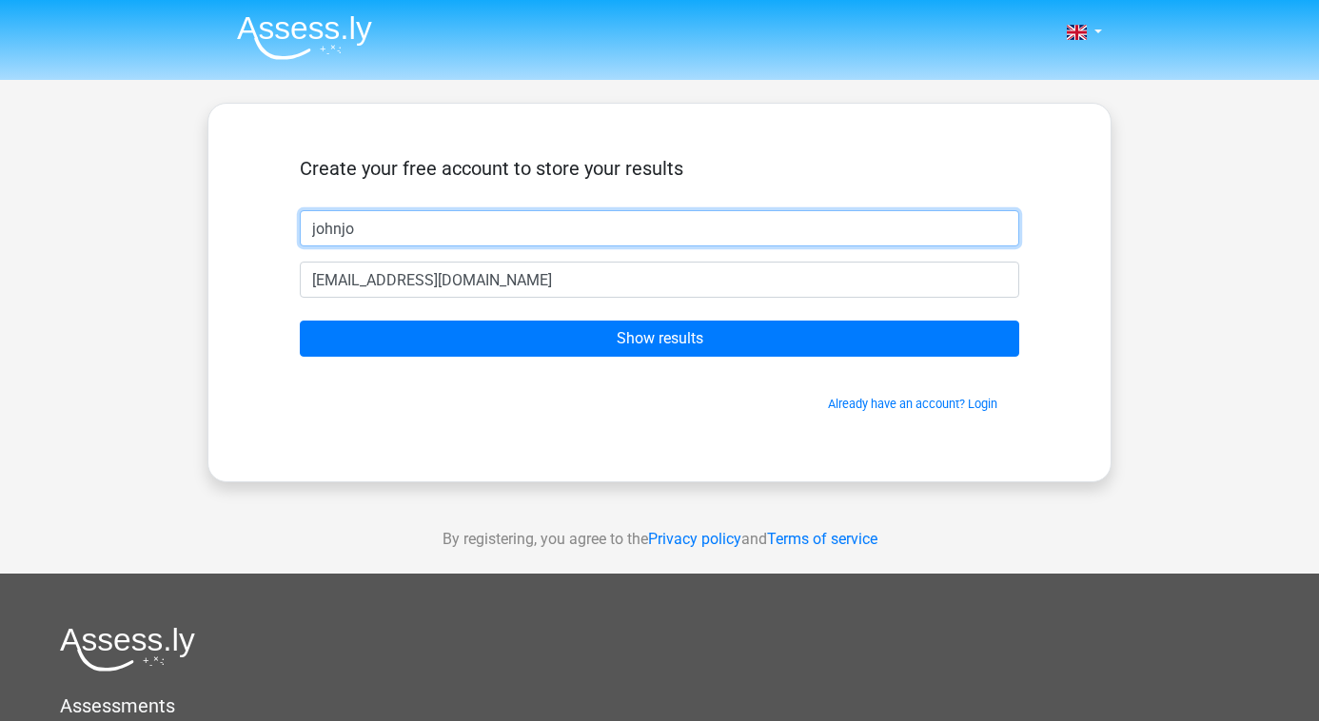
click at [660, 339] on input "Show results" at bounding box center [660, 339] width 720 height 36
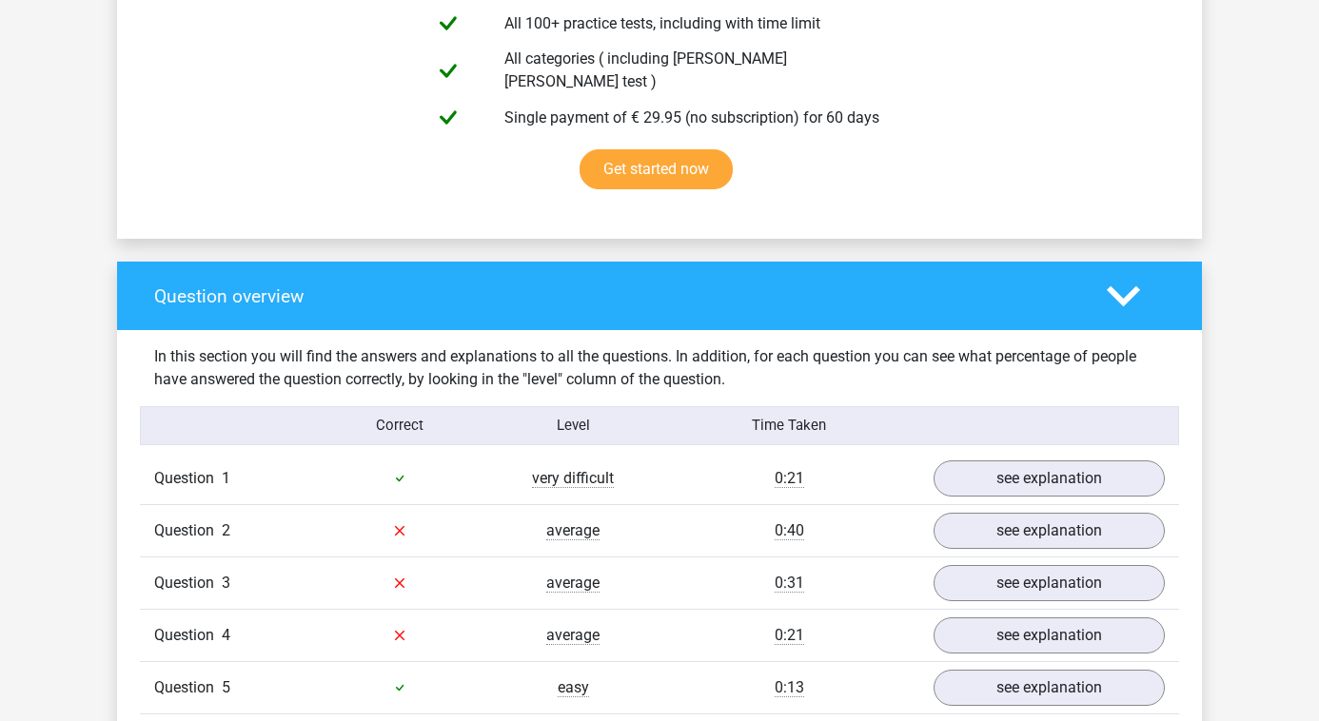
scroll to position [1314, 0]
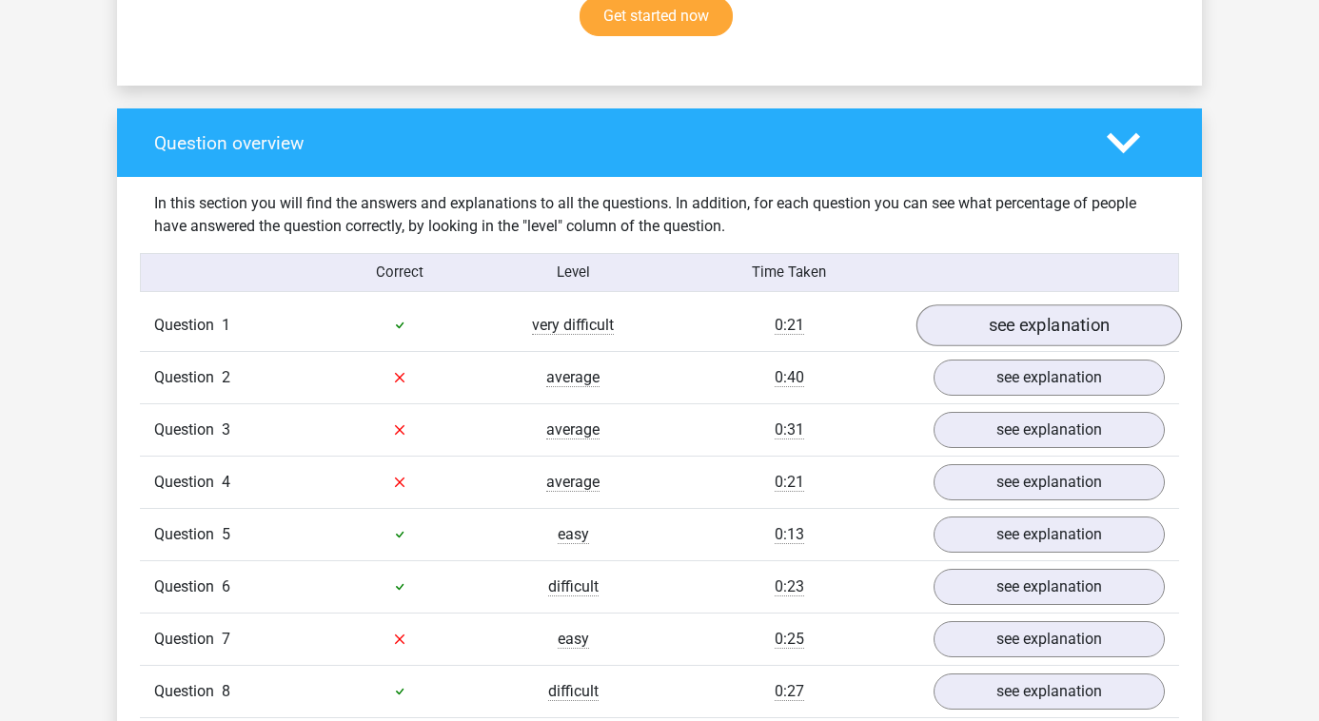
click at [1004, 320] on link "see explanation" at bounding box center [1050, 326] width 266 height 42
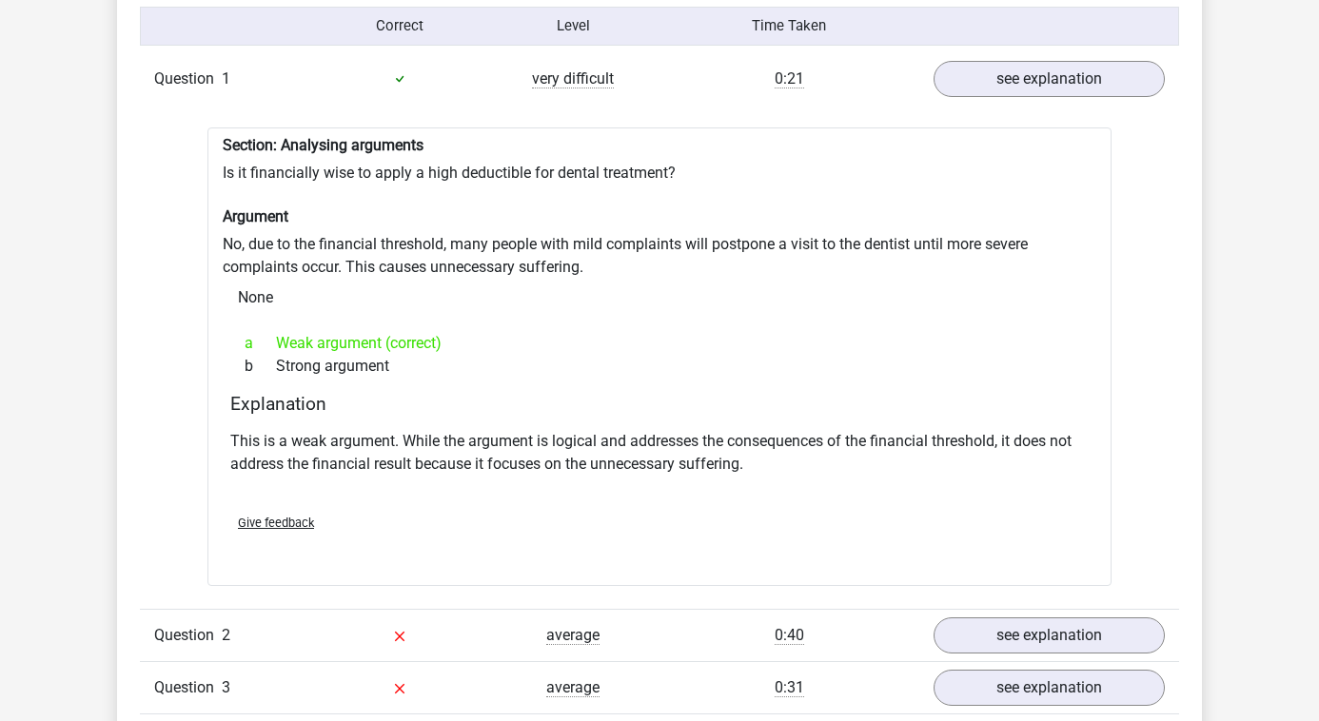
scroll to position [1638, 0]
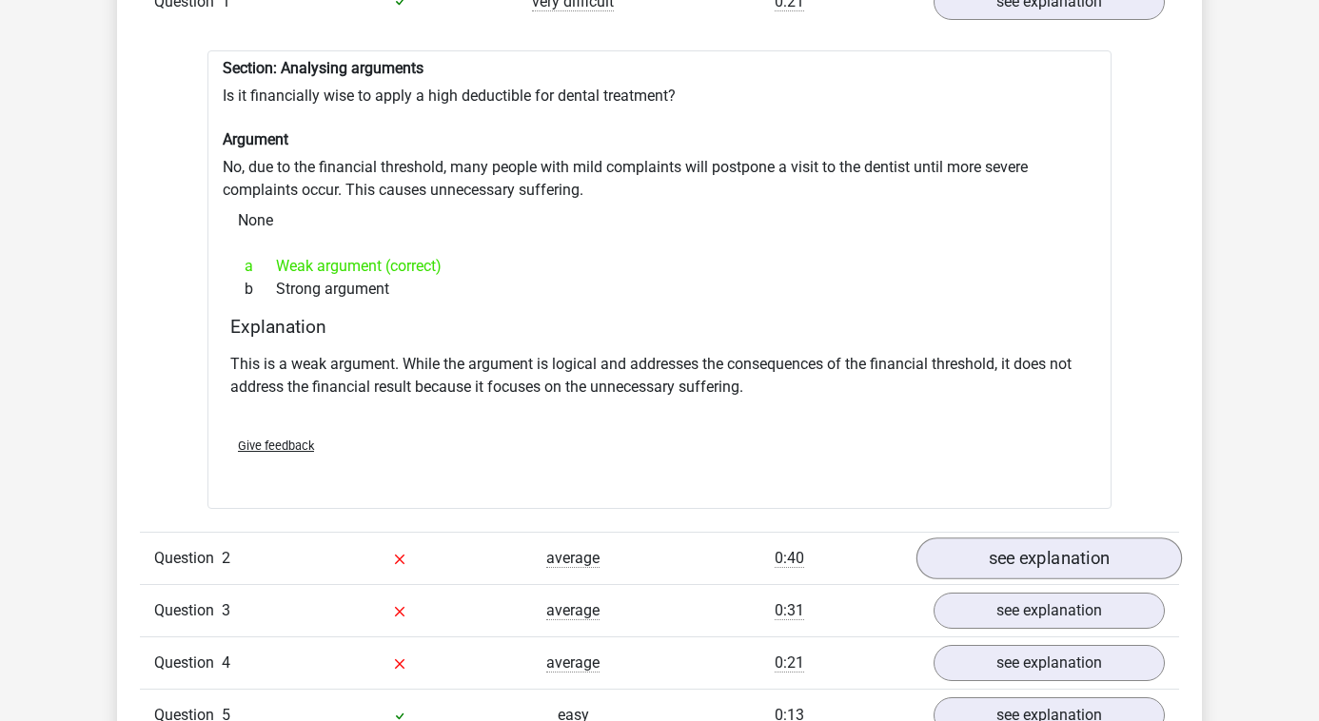
click at [1002, 552] on link "see explanation" at bounding box center [1050, 559] width 266 height 42
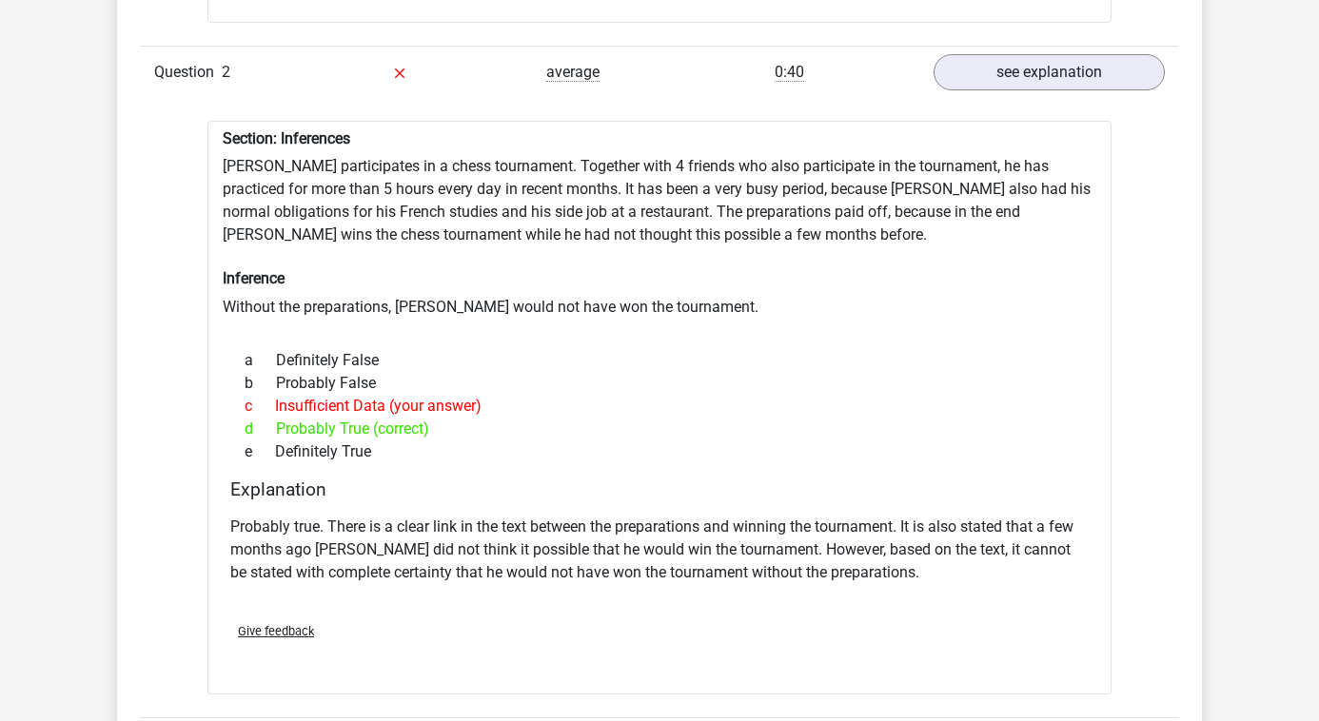
scroll to position [2175, 0]
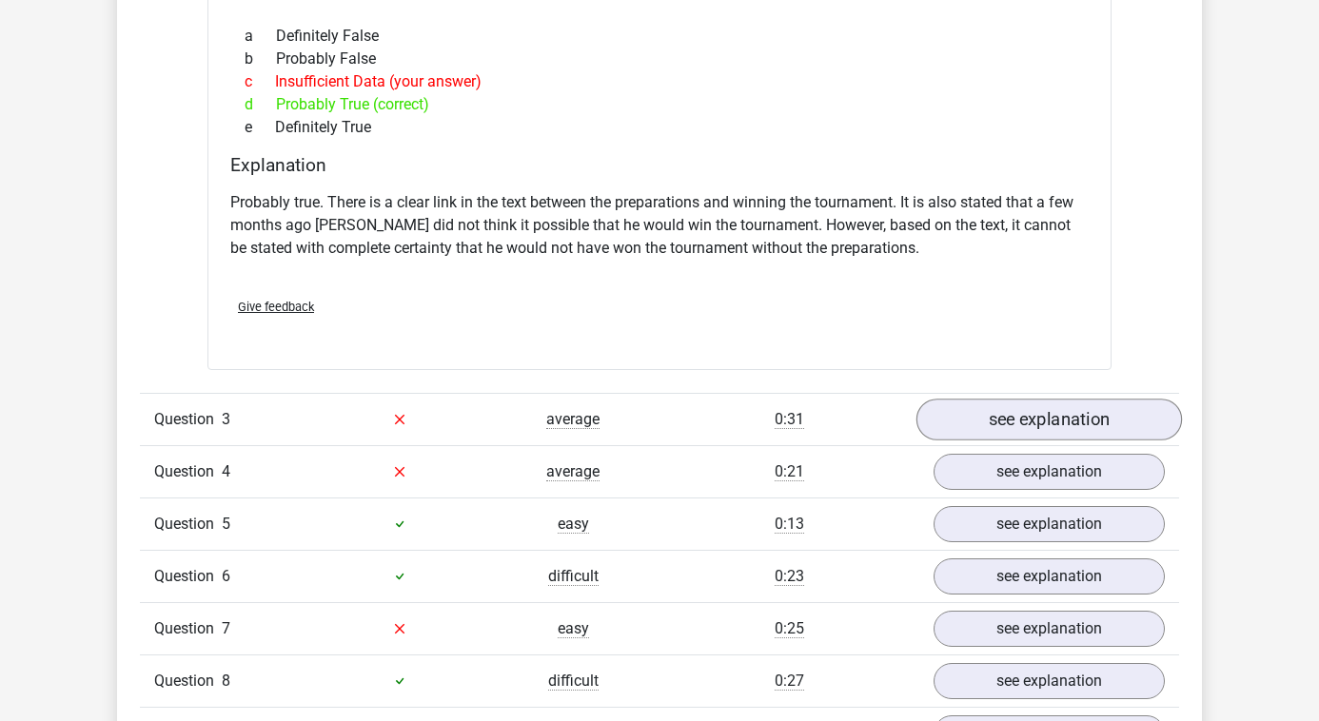
click at [999, 416] on link "see explanation" at bounding box center [1050, 420] width 266 height 42
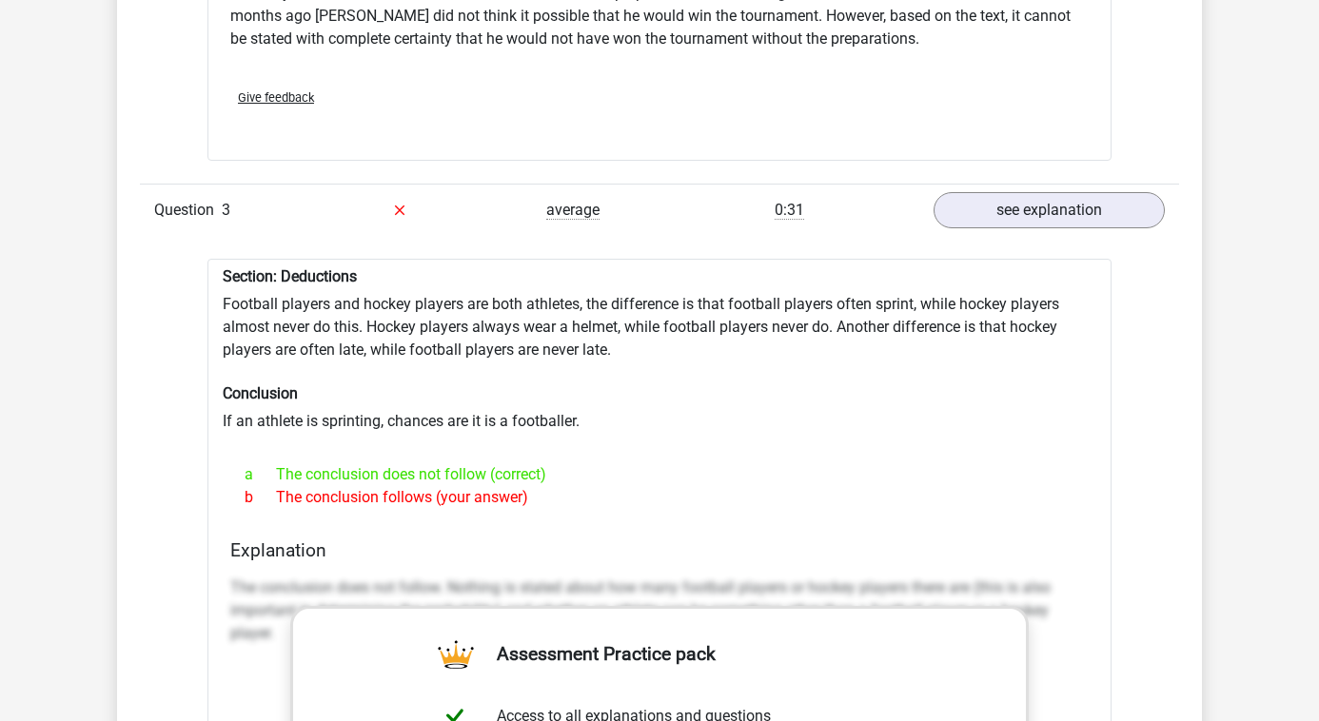
scroll to position [2657, 0]
click at [1028, 192] on link "see explanation" at bounding box center [1050, 211] width 266 height 42
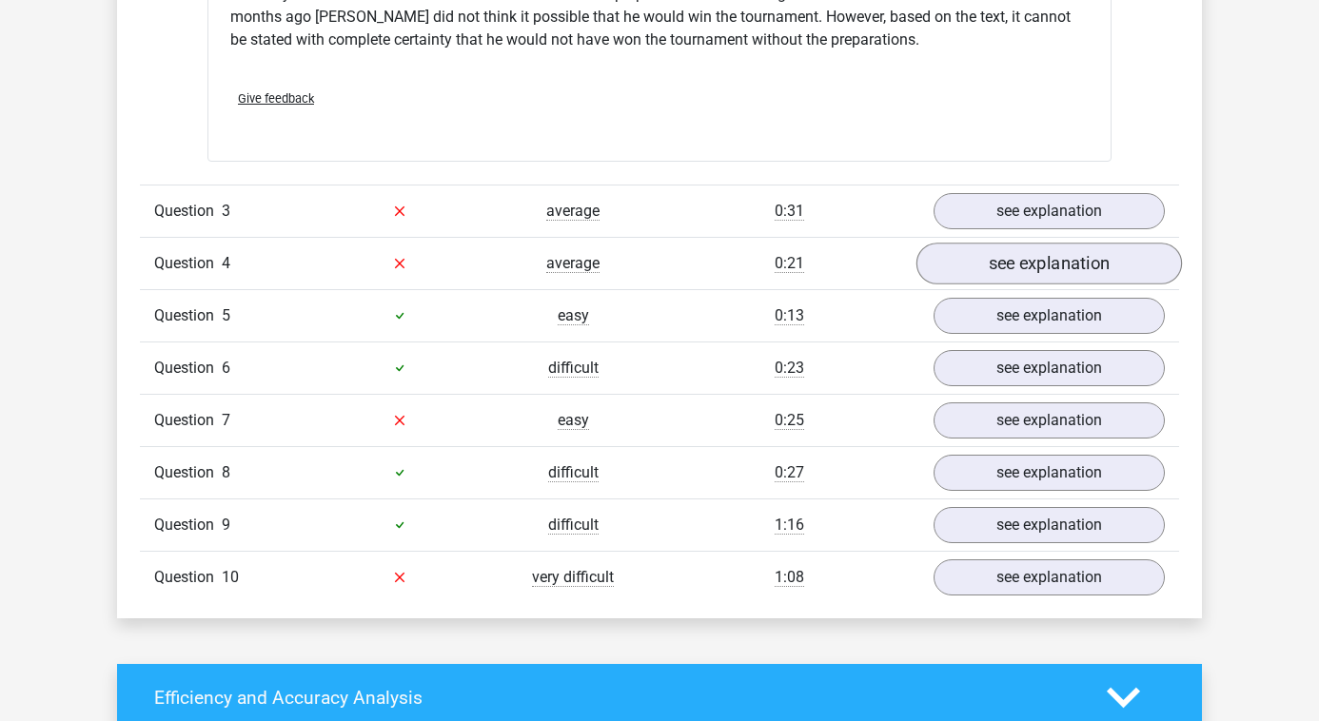
click at [1042, 257] on link "see explanation" at bounding box center [1050, 264] width 266 height 42
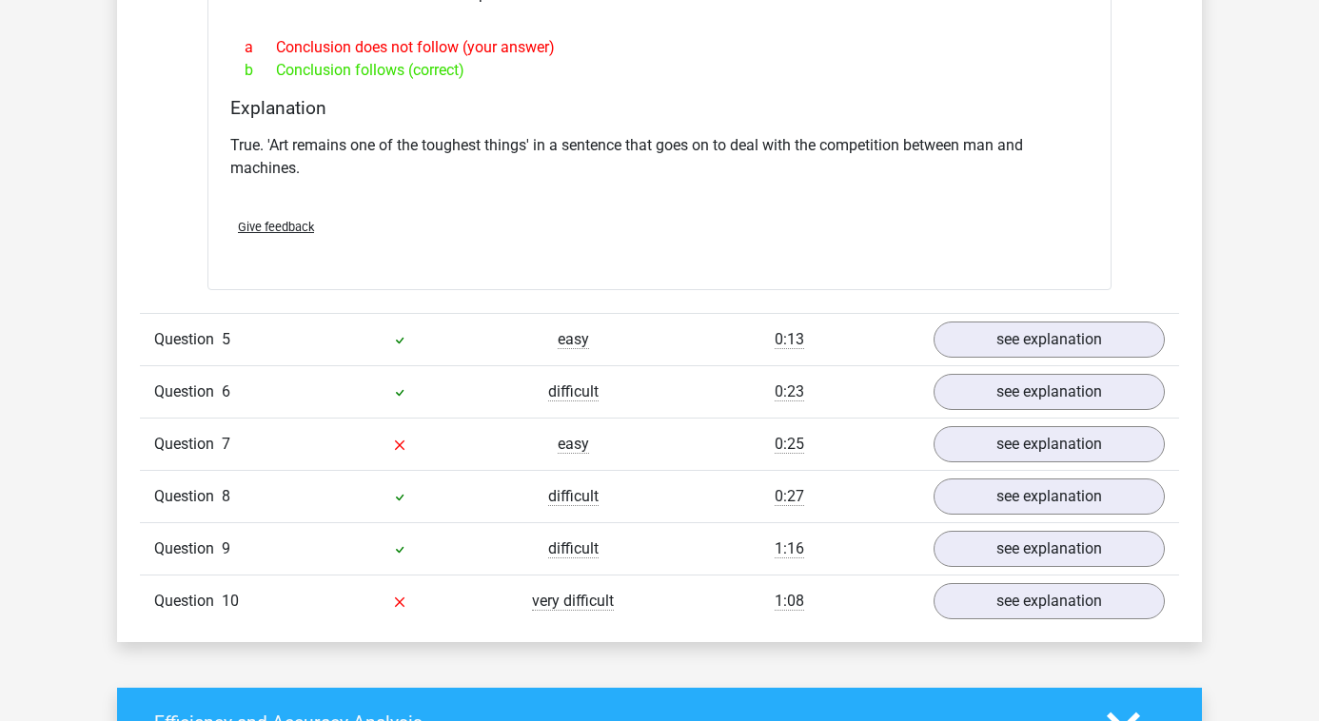
scroll to position [3165, 0]
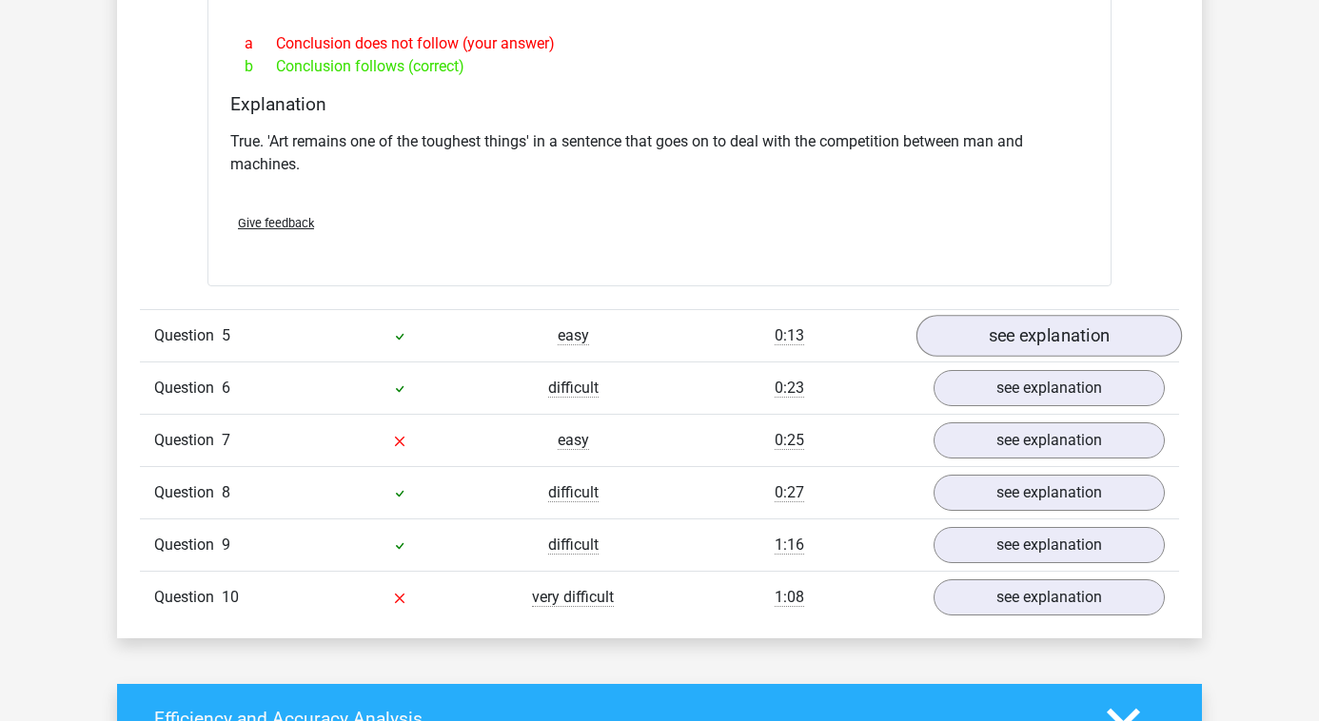
click at [951, 316] on link "see explanation" at bounding box center [1050, 336] width 266 height 42
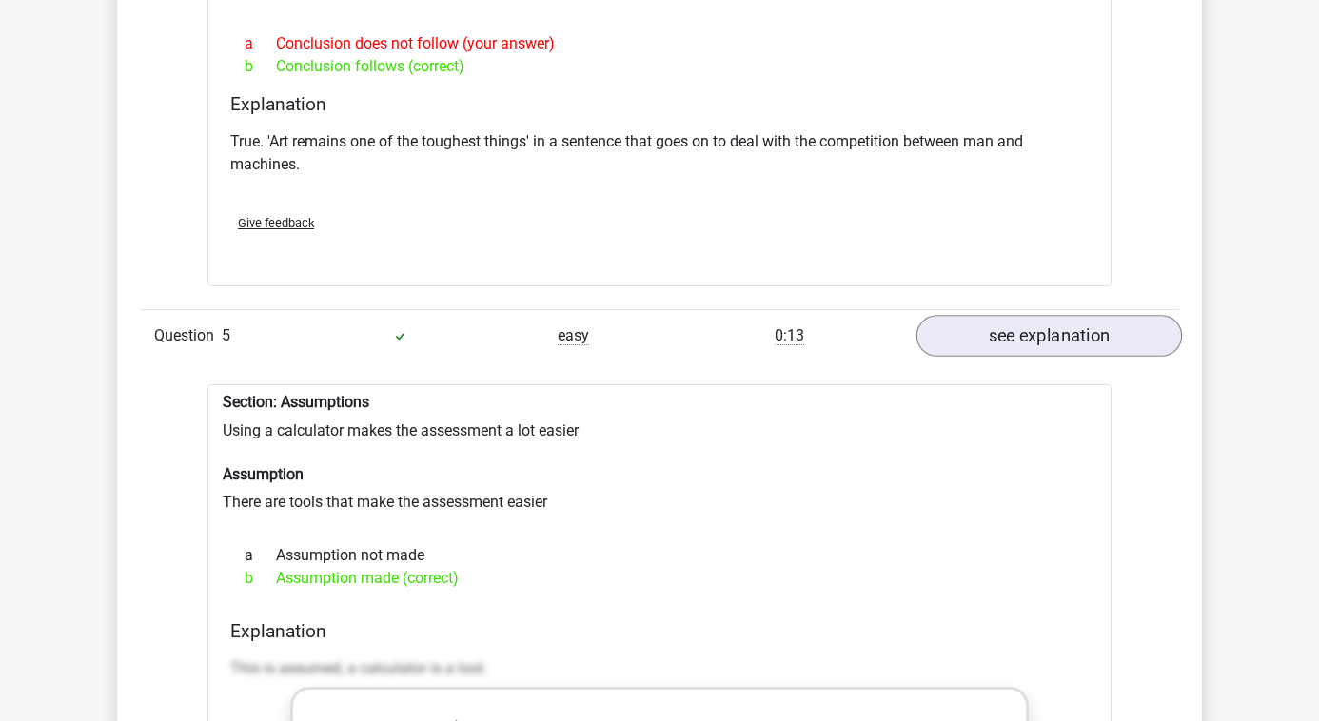
click at [951, 316] on link "see explanation" at bounding box center [1050, 336] width 266 height 42
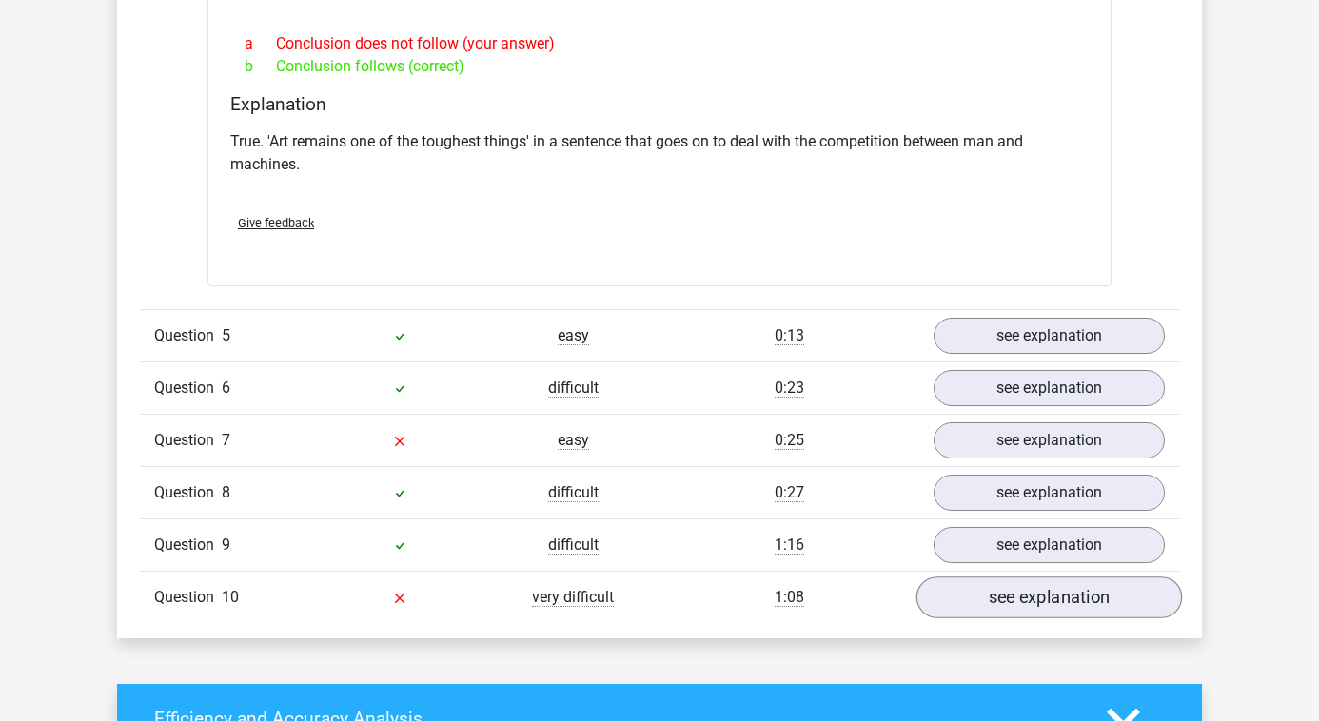
click at [986, 581] on link "see explanation" at bounding box center [1050, 598] width 266 height 42
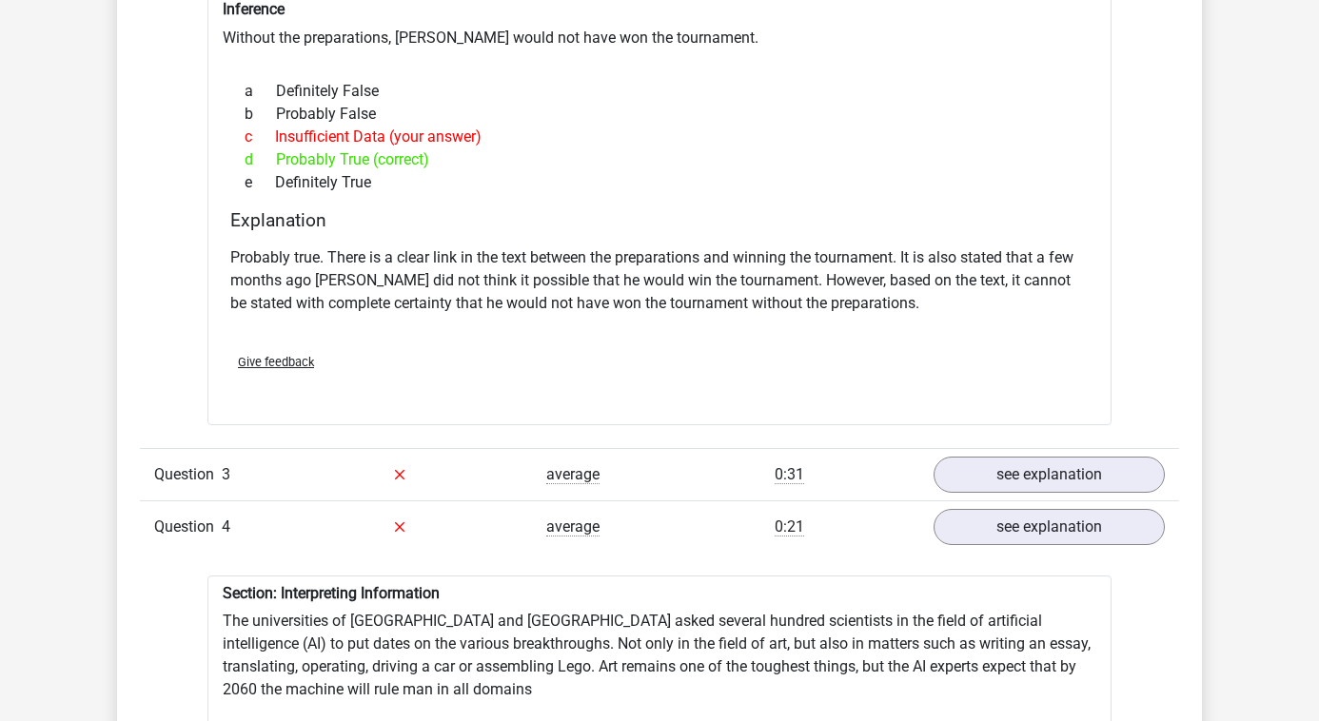
scroll to position [2296, 0]
